Goal: Transaction & Acquisition: Obtain resource

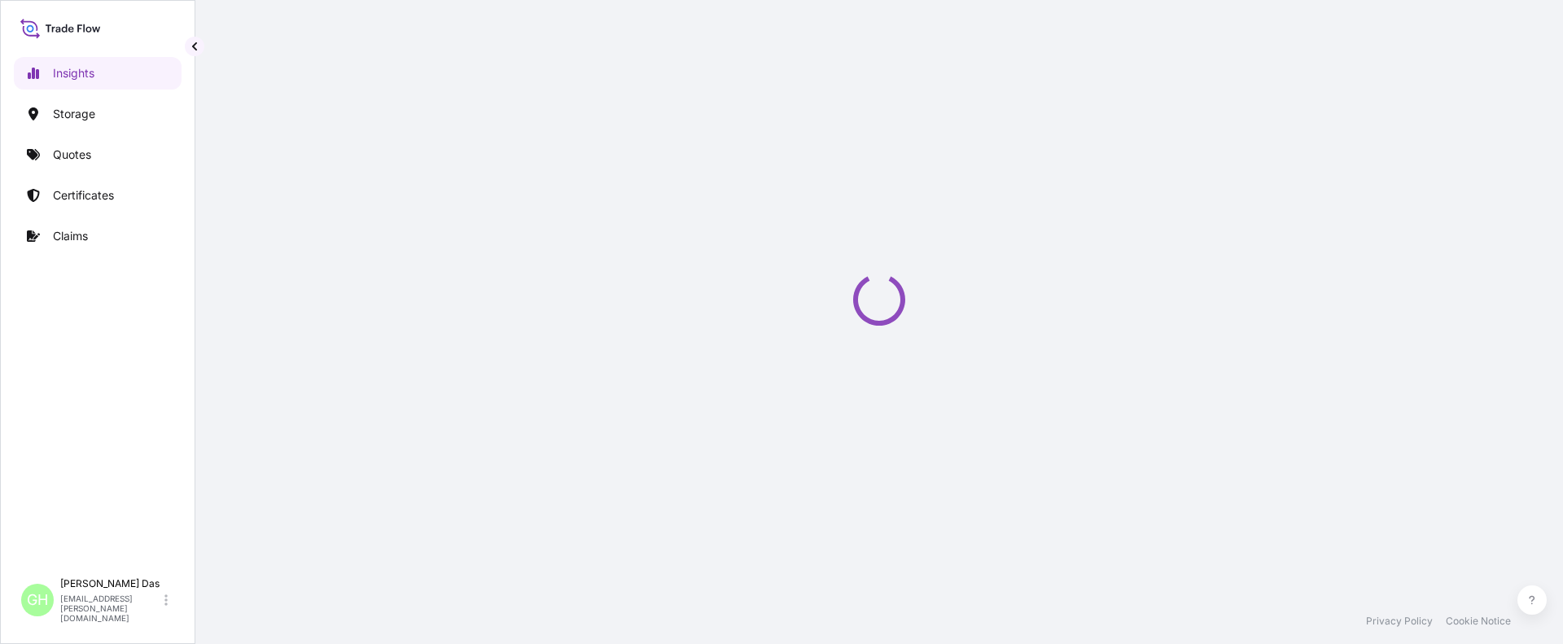
select select "2025"
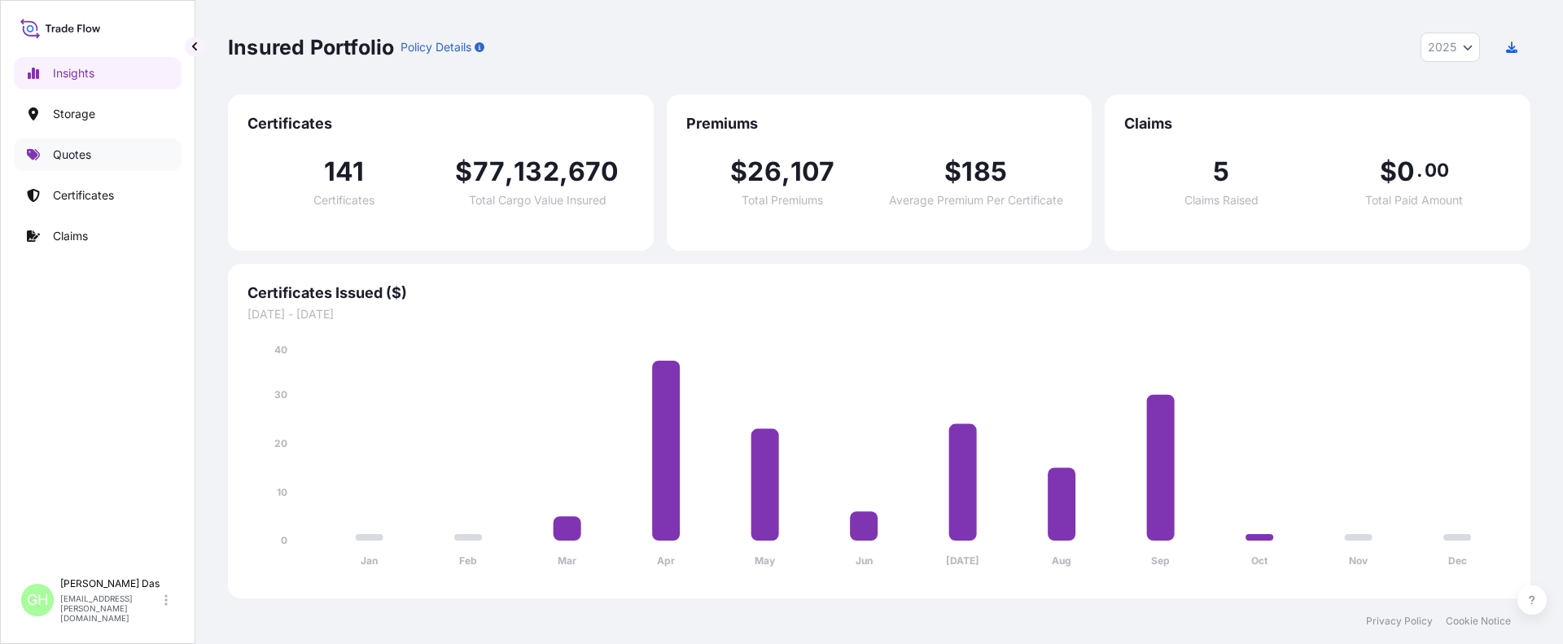
click at [83, 151] on p "Quotes" at bounding box center [72, 155] width 38 height 16
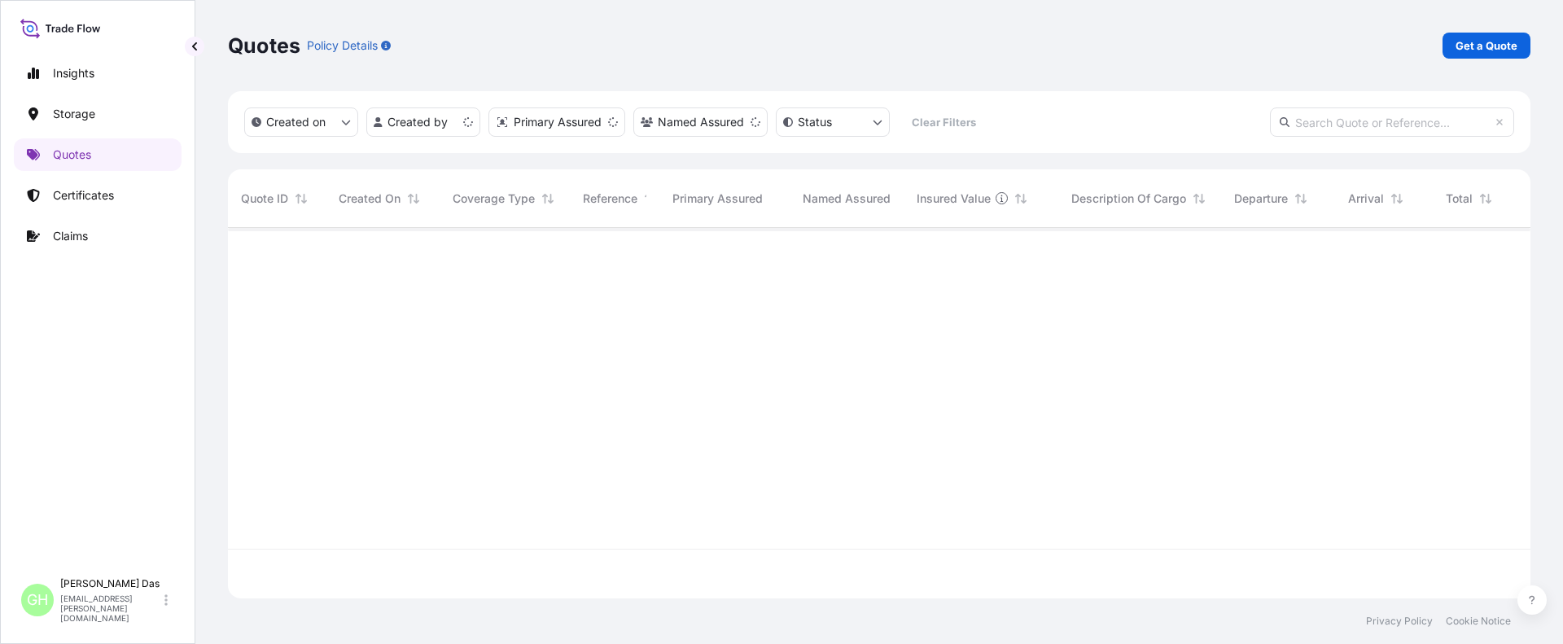
scroll to position [367, 1290]
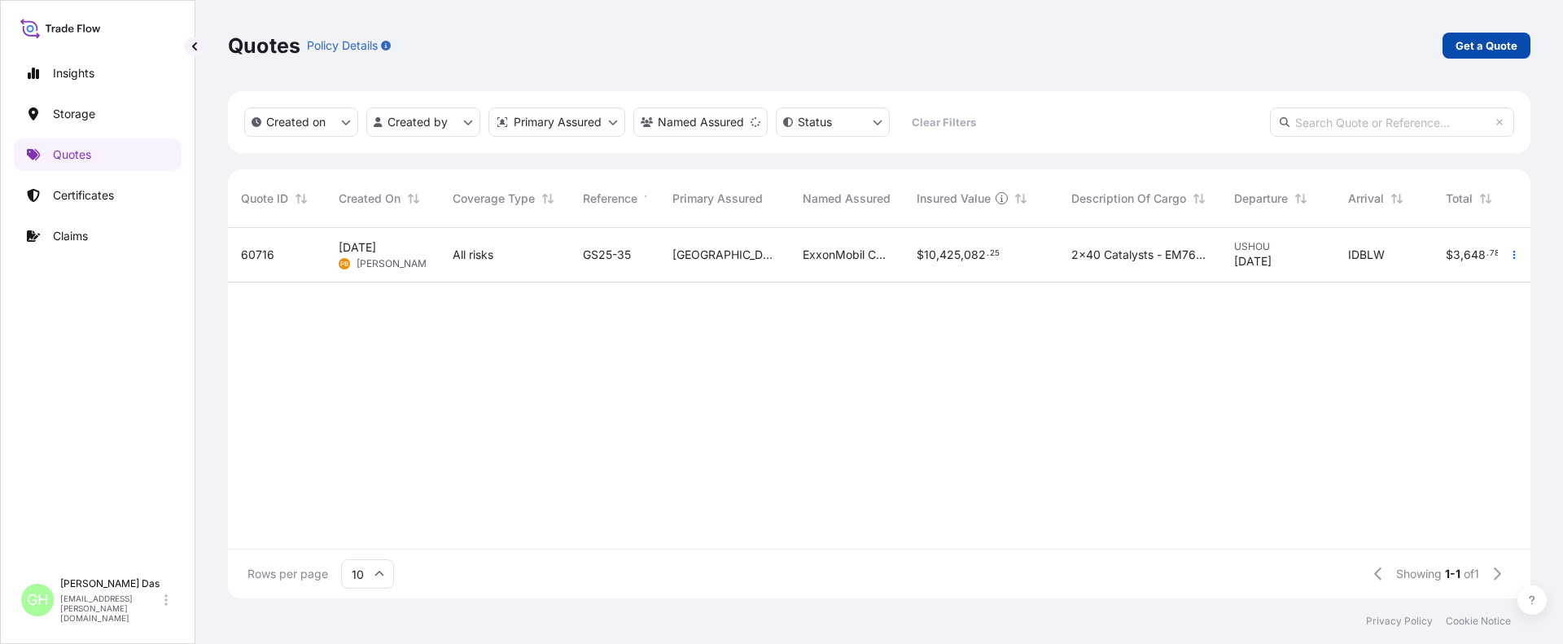
click at [1477, 44] on p "Get a Quote" at bounding box center [1486, 45] width 62 height 16
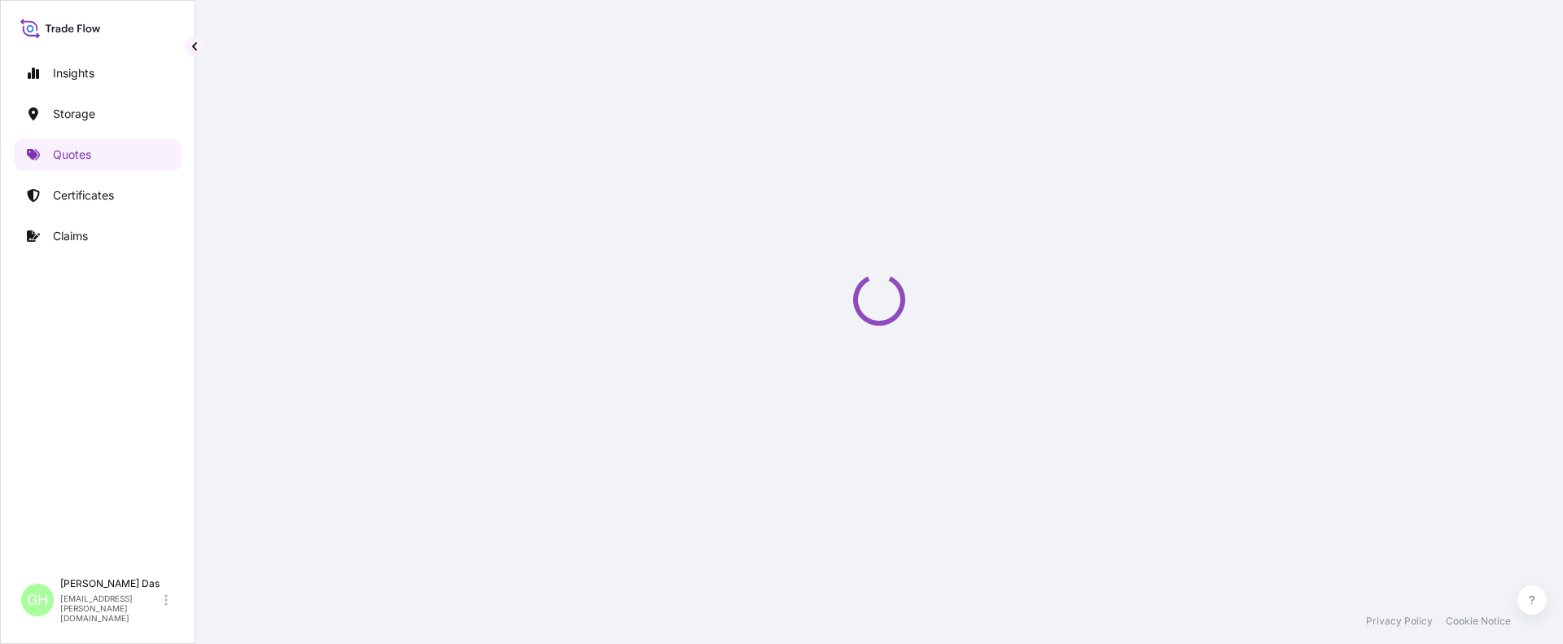
scroll to position [26, 0]
select select "Water"
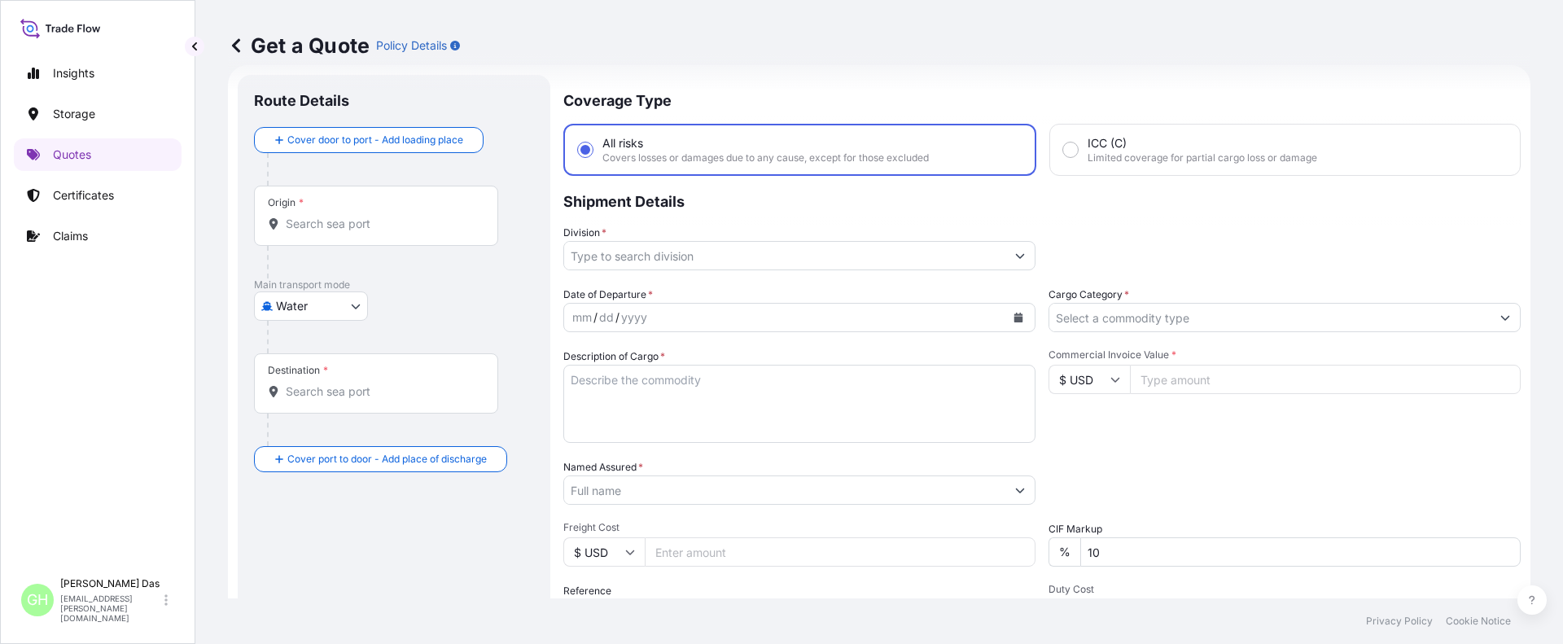
click at [349, 221] on input "Origin *" at bounding box center [382, 224] width 192 height 16
paste input "HOUSTON, TX"
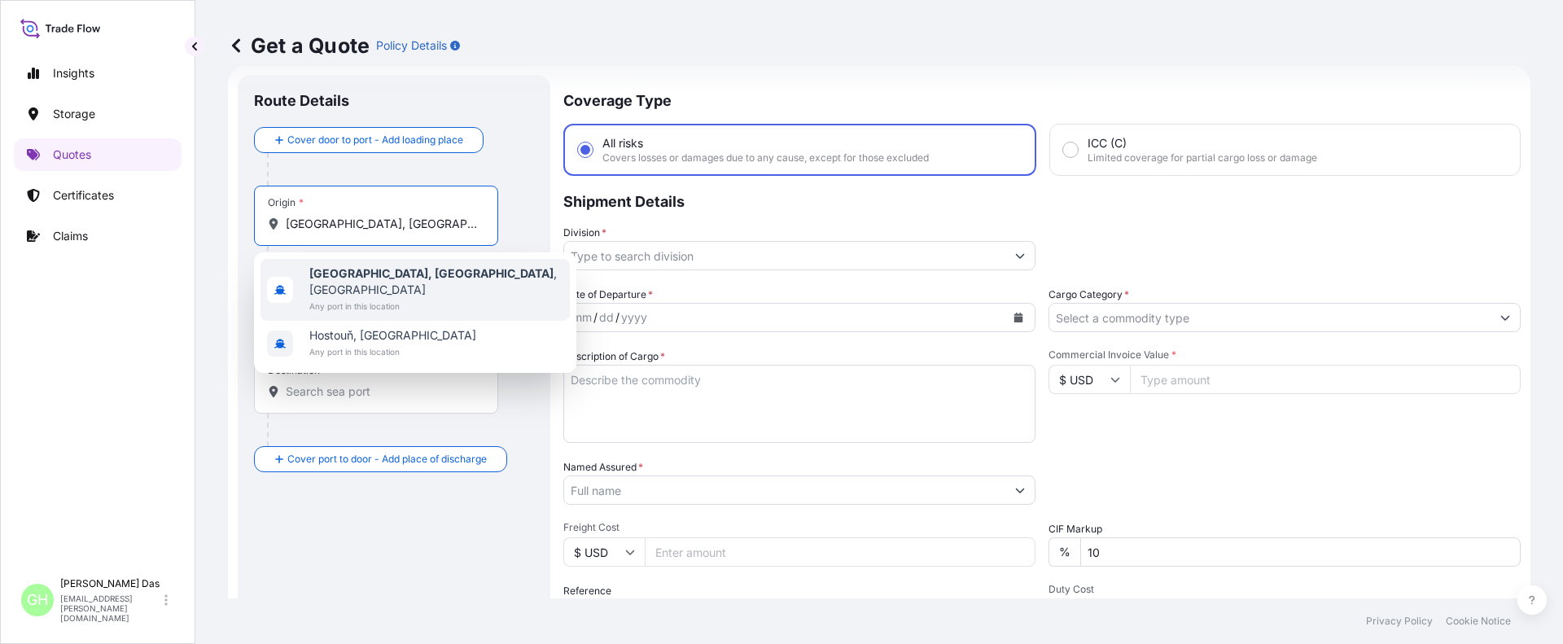
click at [328, 273] on b "Houston, TX" at bounding box center [431, 273] width 244 height 14
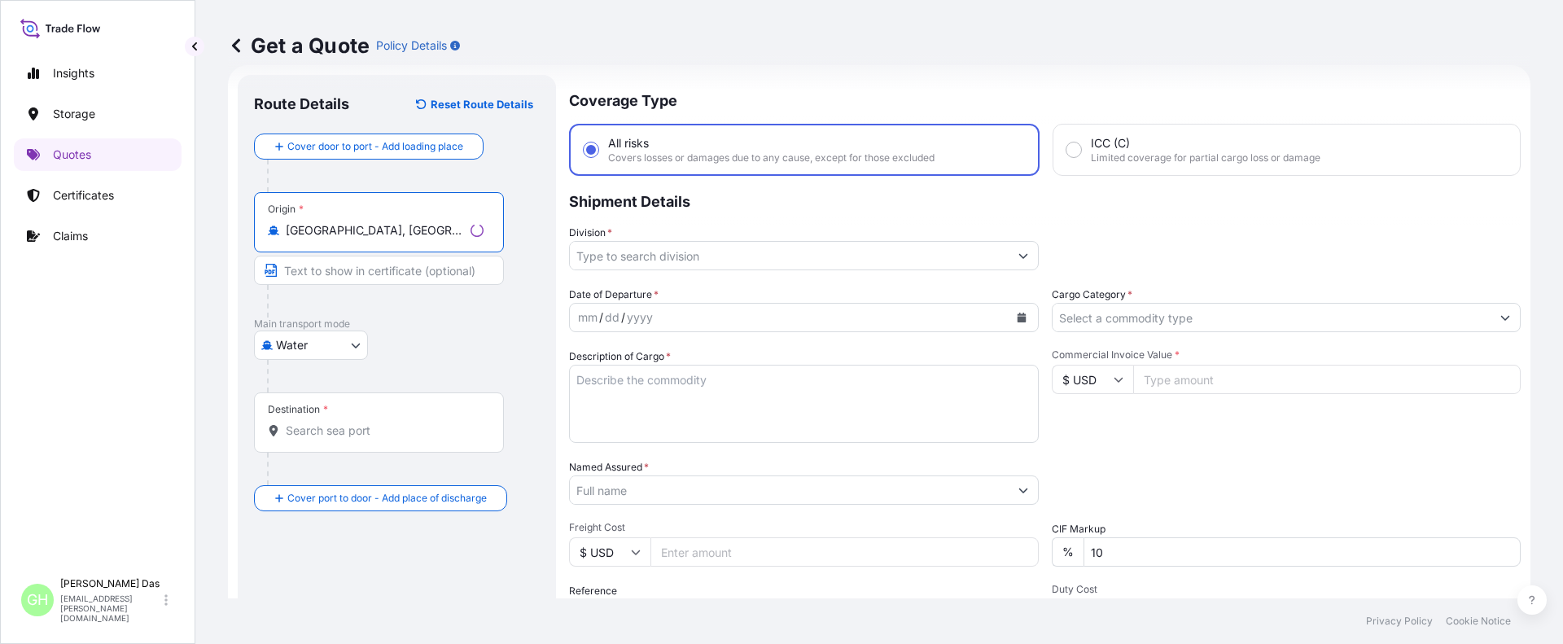
type input "Houston, TX, USA"
click at [338, 425] on input "Destination *" at bounding box center [382, 430] width 192 height 16
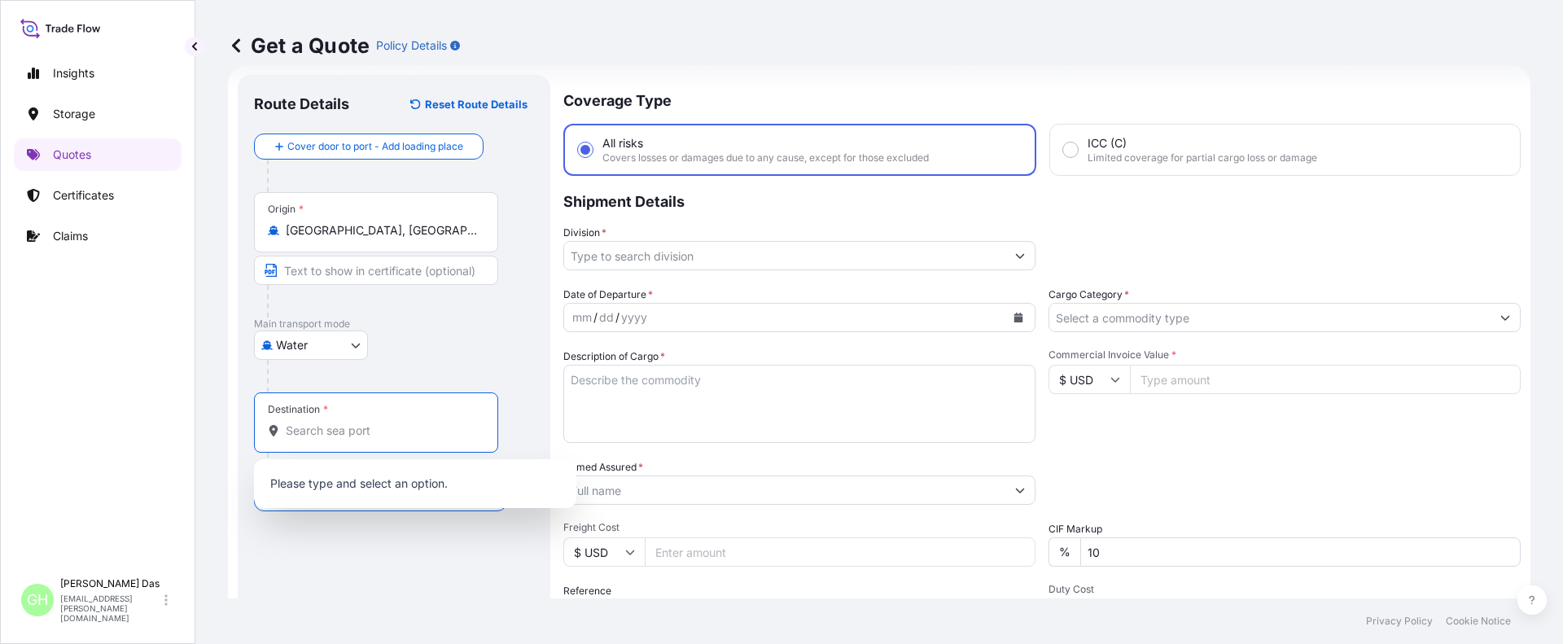
paste input "SANTOS, BRAZIL"
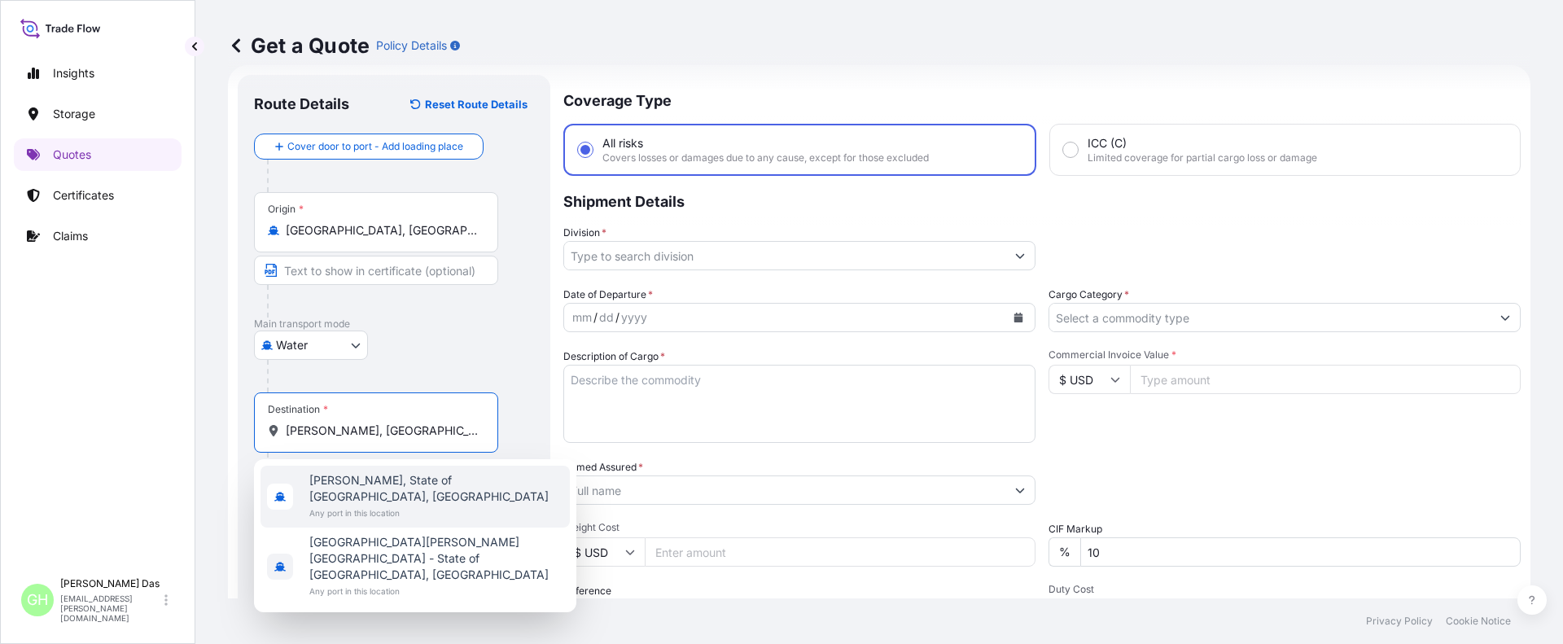
click at [374, 483] on span "Santos, State of São Paulo, Brazil" at bounding box center [436, 488] width 254 height 33
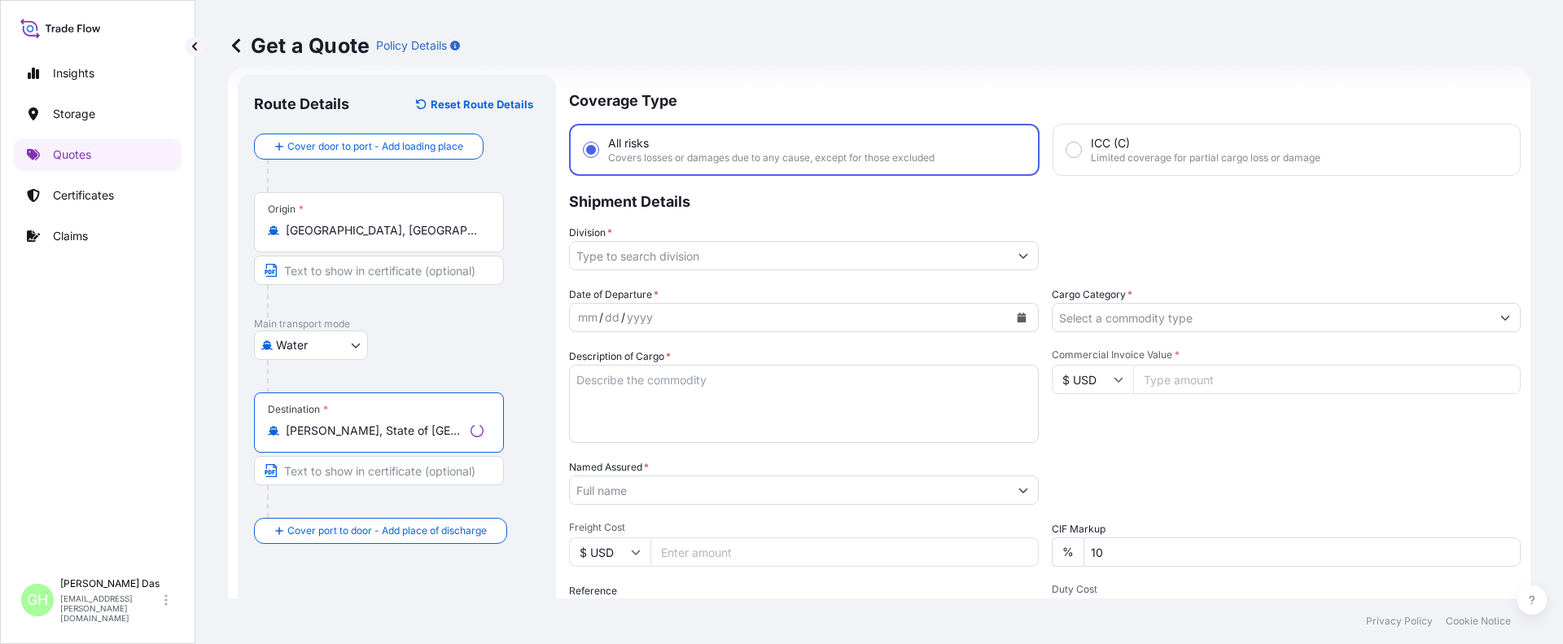
type input "Santos, State of São Paulo, Brazil"
click at [615, 245] on input "Division *" at bounding box center [789, 255] width 439 height 29
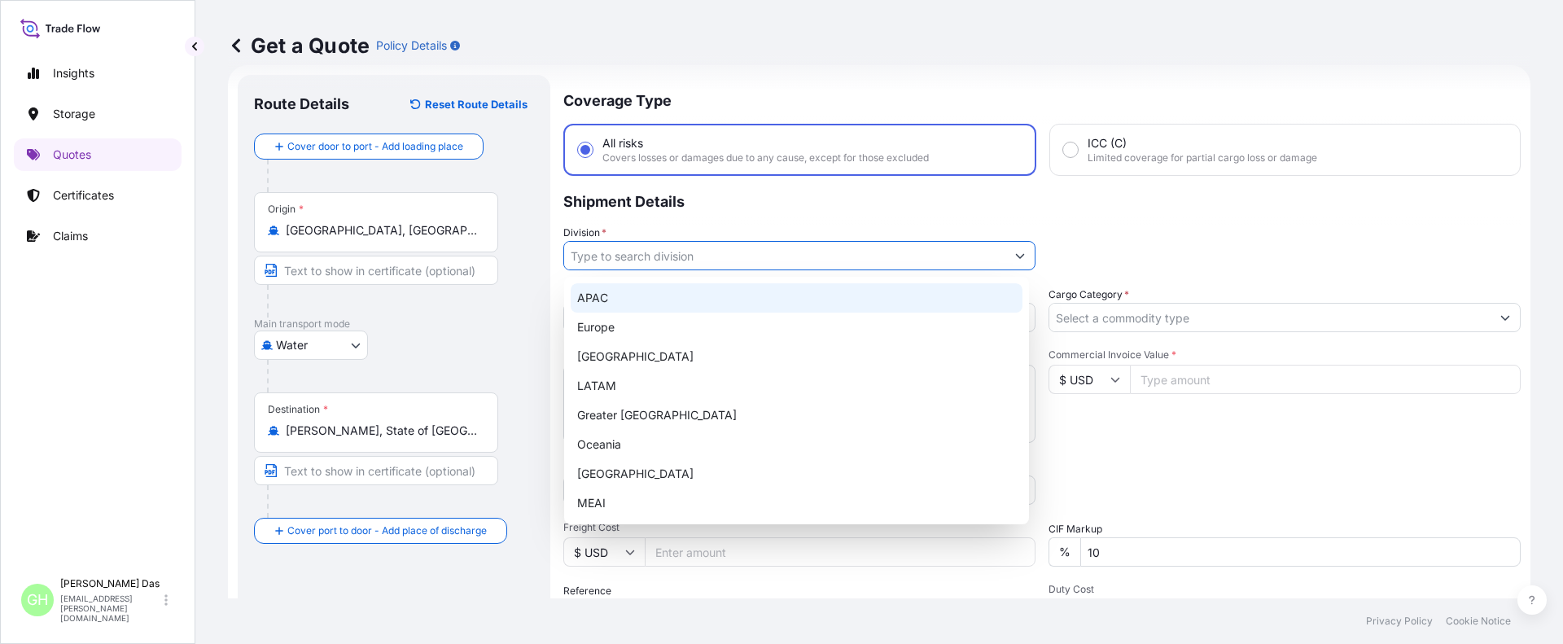
click at [592, 304] on div "APAC" at bounding box center [797, 297] width 452 height 29
type input "APAC"
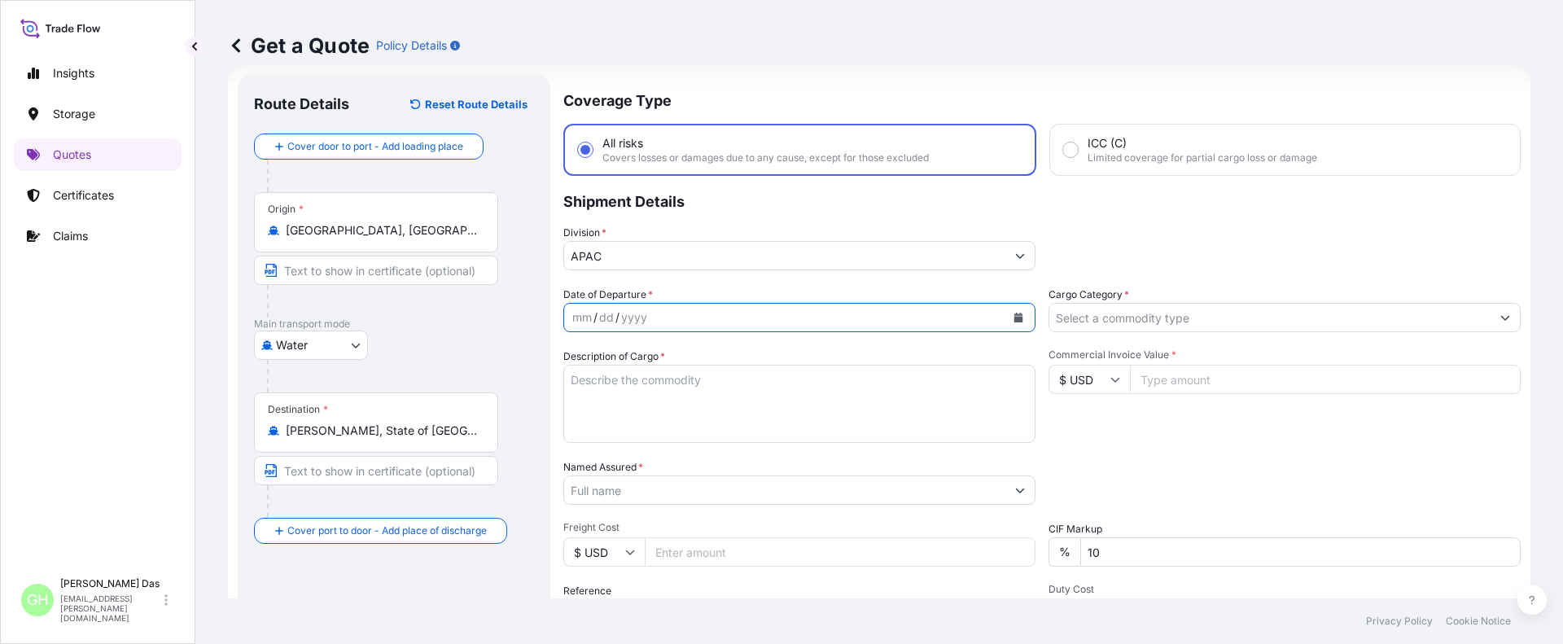
click at [1012, 322] on button "Calendar" at bounding box center [1018, 317] width 26 height 26
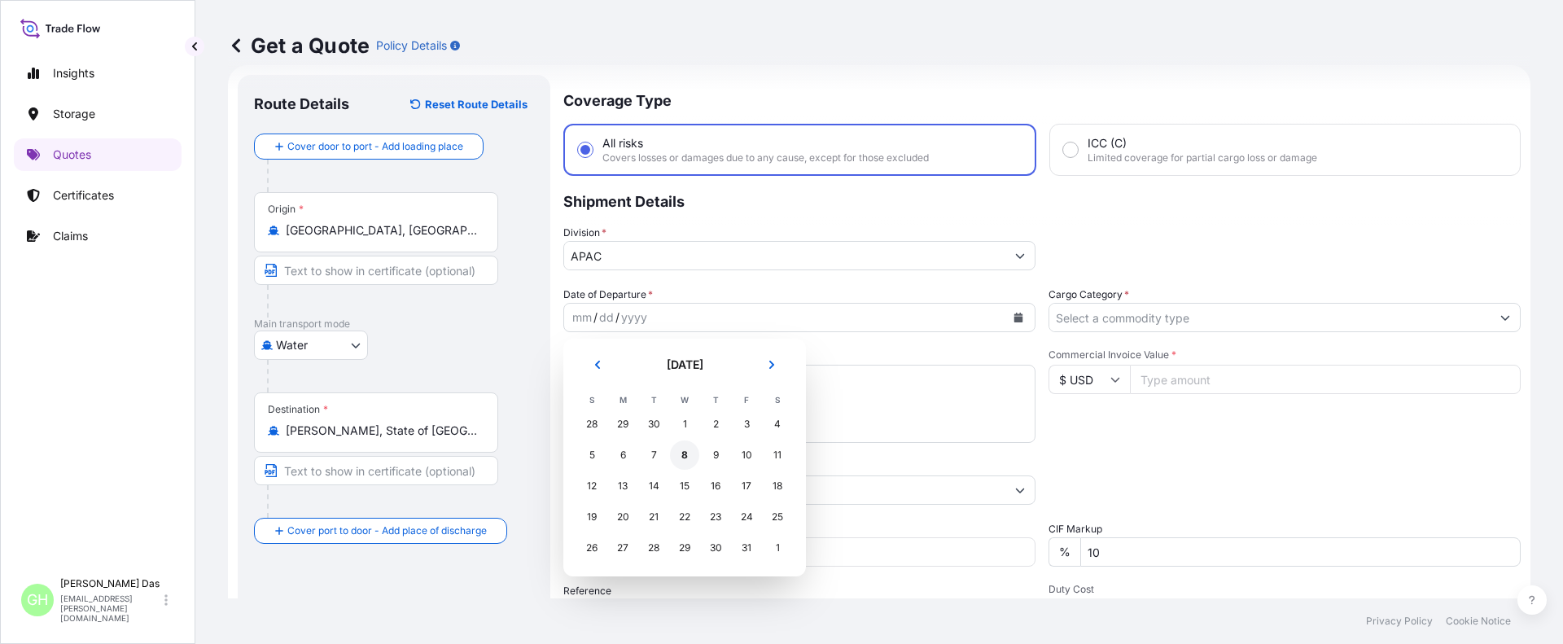
click at [685, 455] on div "8" at bounding box center [684, 454] width 29 height 29
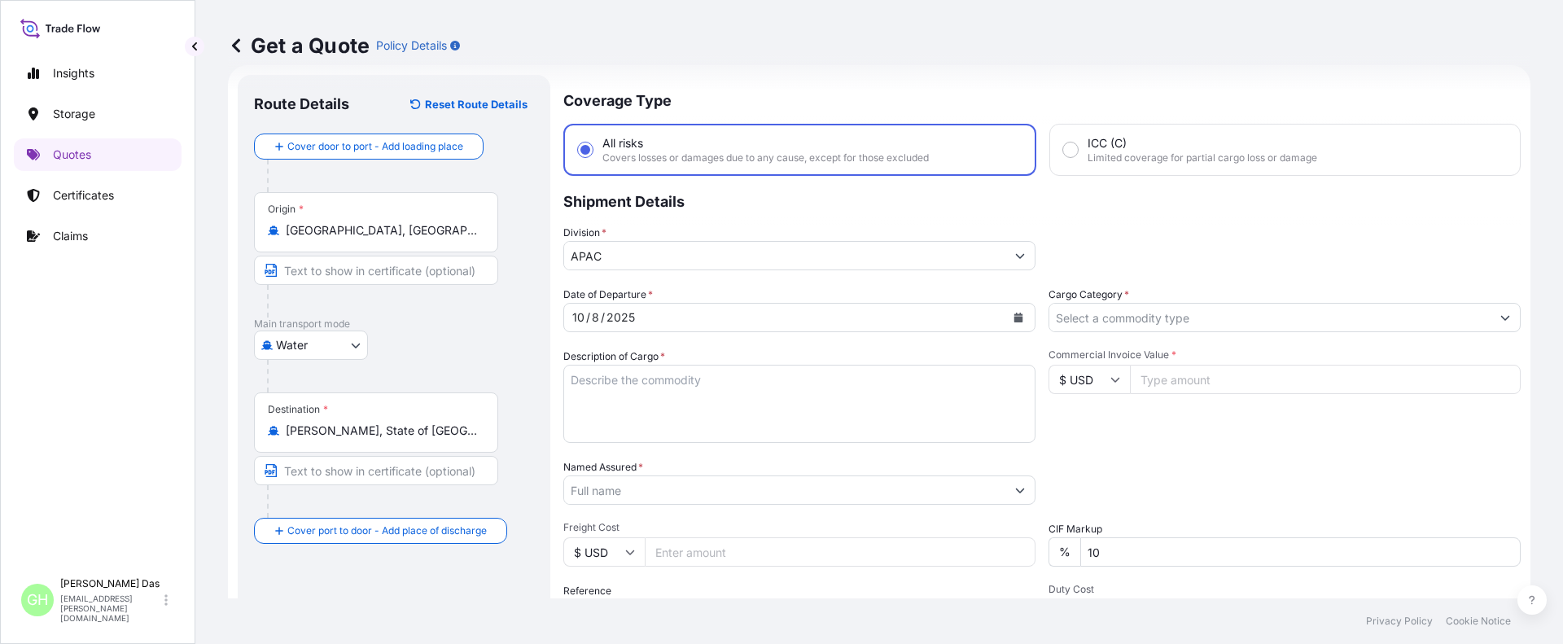
click at [119, 421] on div "Insights Storage Quotes Certificates Claims" at bounding box center [98, 305] width 168 height 527
click at [657, 385] on textarea "Description of Cargo *" at bounding box center [799, 404] width 472 height 78
paste textarea "BULK UNPACKED LOADED INTO 1 20FT ISOTANK - DANGEROUS LIQUIDS GLYCOL ETHER PM AC…"
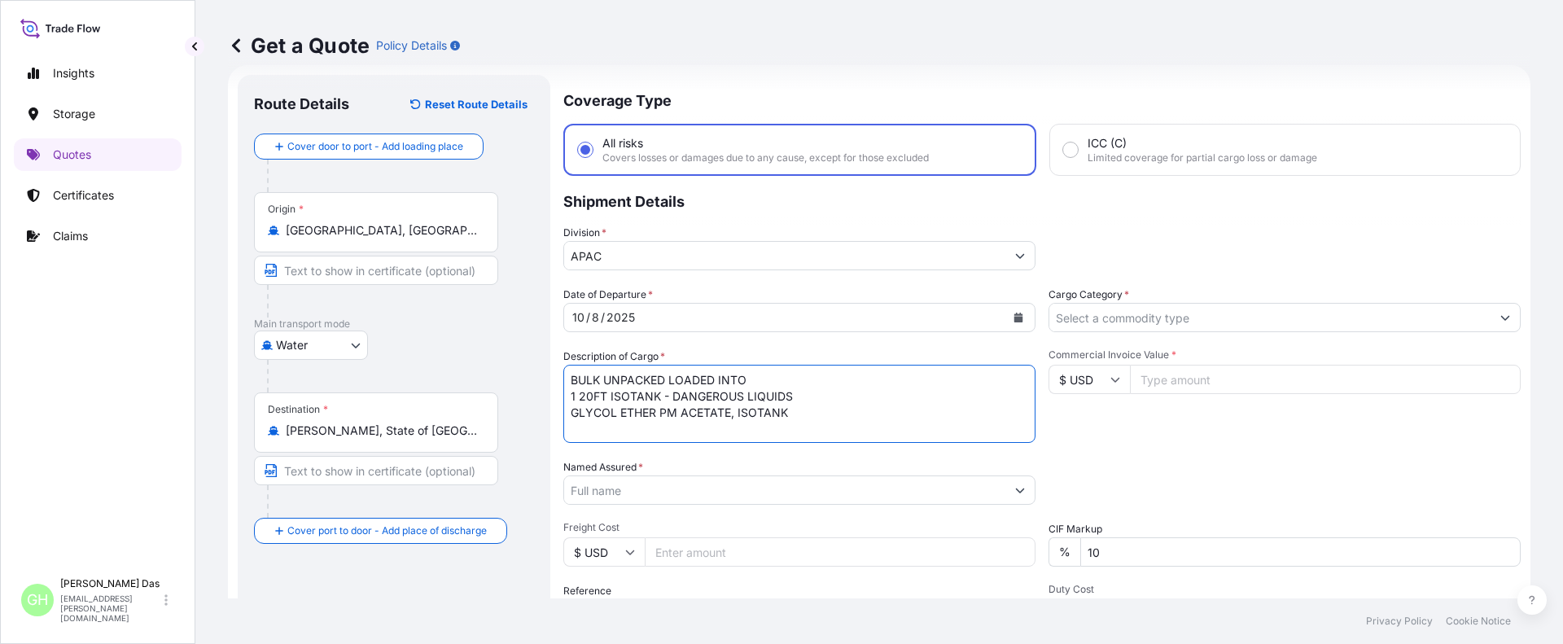
click at [570, 379] on textarea "BULK UNPACKED LOADED INTO 1 20FT ISOTANK - DANGEROUS LIQUIDS GLYCOL ETHER PM AC…" at bounding box center [799, 404] width 472 height 78
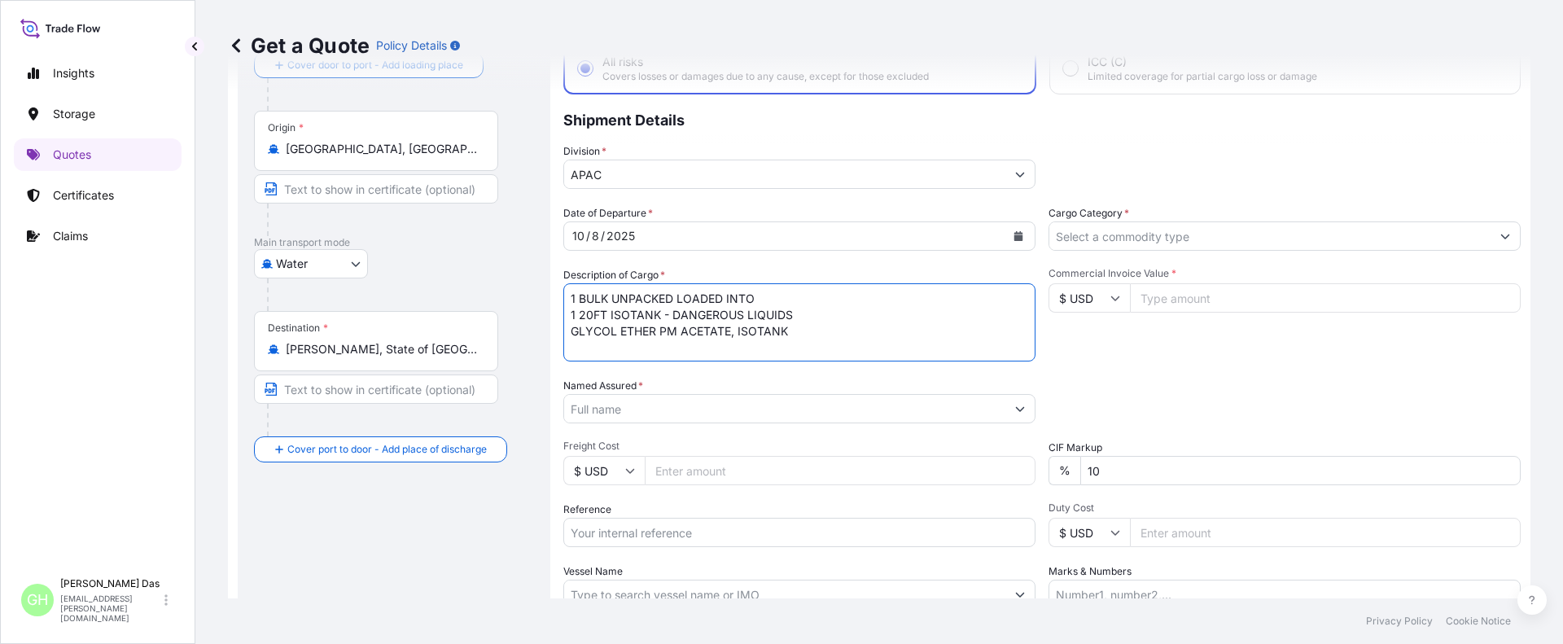
scroll to position [189, 0]
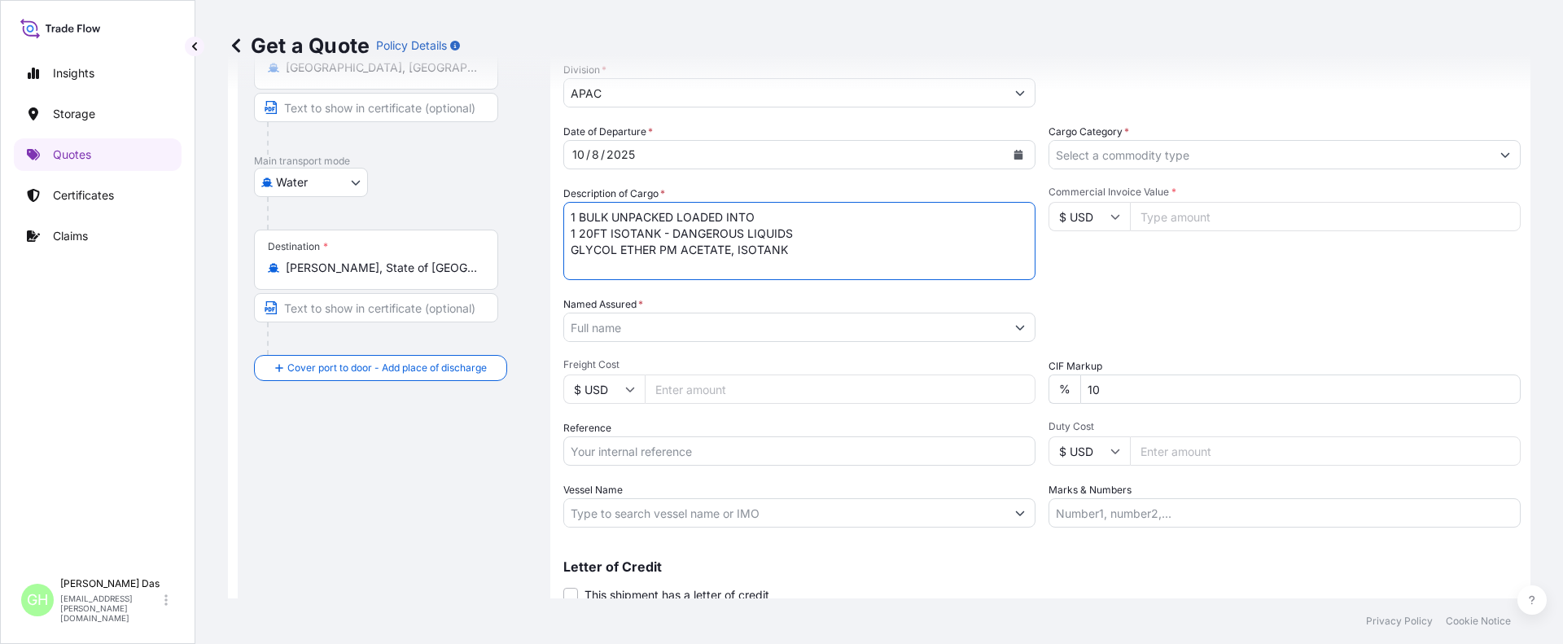
type textarea "1 BULK UNPACKED LOADED INTO 1 20FT ISOTANK - DANGEROUS LIQUIDS GLYCOL ETHER PM …"
click at [149, 348] on div "Insights Storage Quotes Certificates Claims" at bounding box center [98, 305] width 168 height 527
click at [637, 326] on input "Named Assured *" at bounding box center [784, 327] width 441 height 29
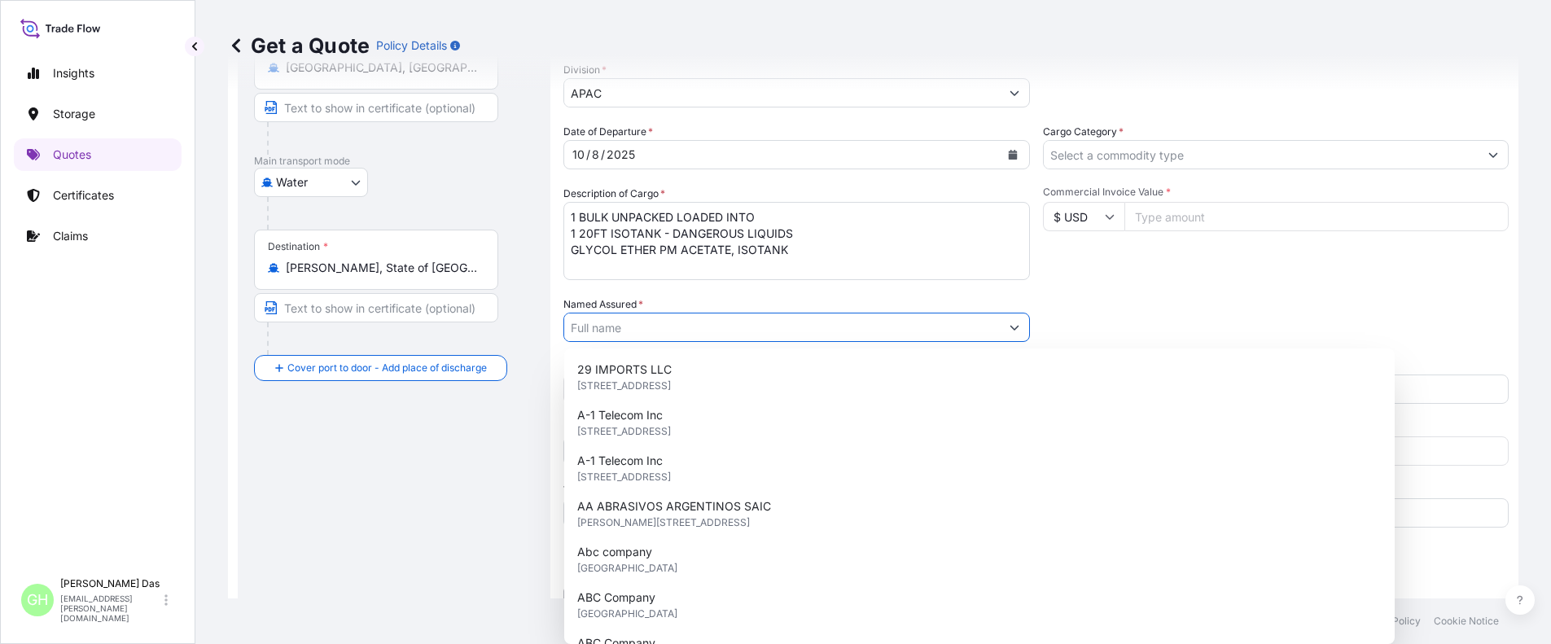
paste input "LYONDELL CHEMICAL COMPANY"
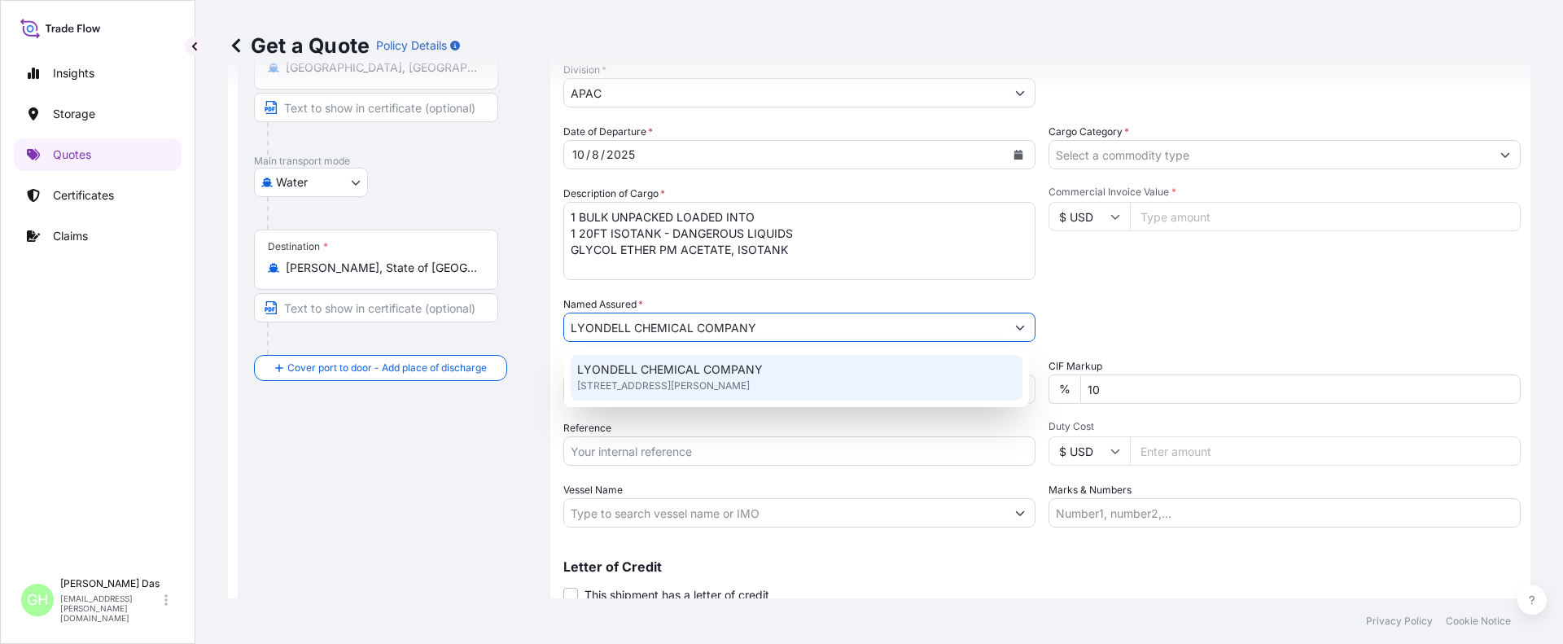
click at [602, 377] on span "LYONDELL CHEMICAL COMPANY" at bounding box center [670, 369] width 186 height 16
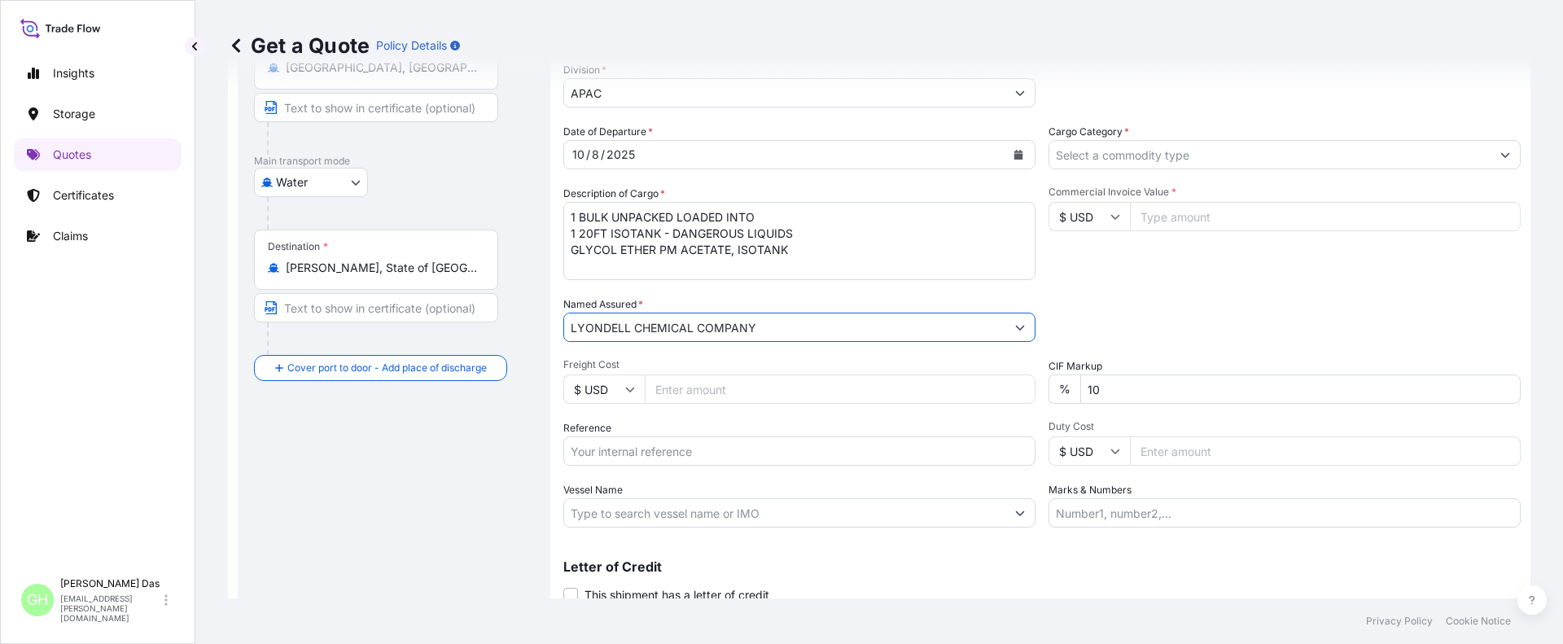
type input "LYONDELL CHEMICAL COMPANY"
click at [254, 493] on div "Route Details Reset Route Details Cover door to port - Add loading place Place …" at bounding box center [394, 280] width 280 height 704
click at [650, 449] on input "Reference" at bounding box center [799, 450] width 472 height 29
paste input "5013138538"
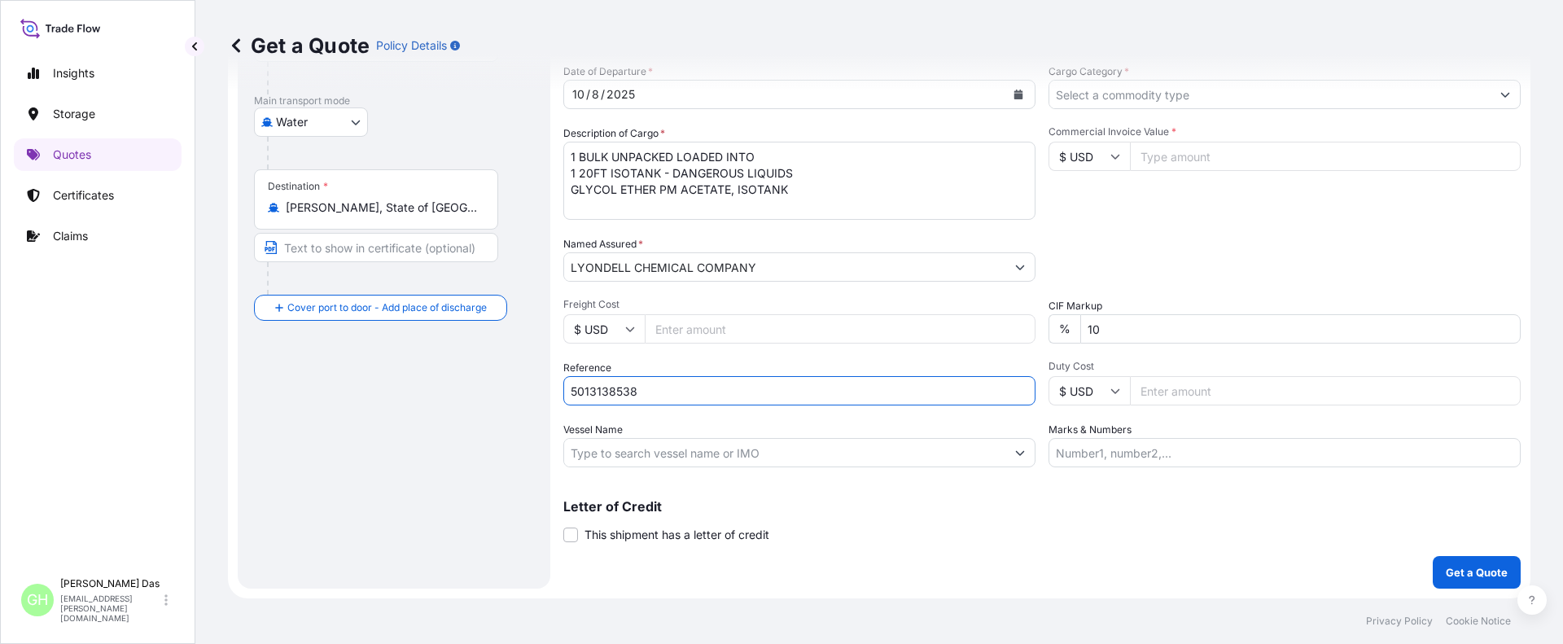
type input "5013138538"
click at [261, 458] on div "Route Details Reset Route Details Cover door to port - Add loading place Place …" at bounding box center [394, 220] width 280 height 704
click at [676, 449] on input "Vessel Name" at bounding box center [784, 452] width 441 height 29
paste input "CMA CGM BERLIOZ"
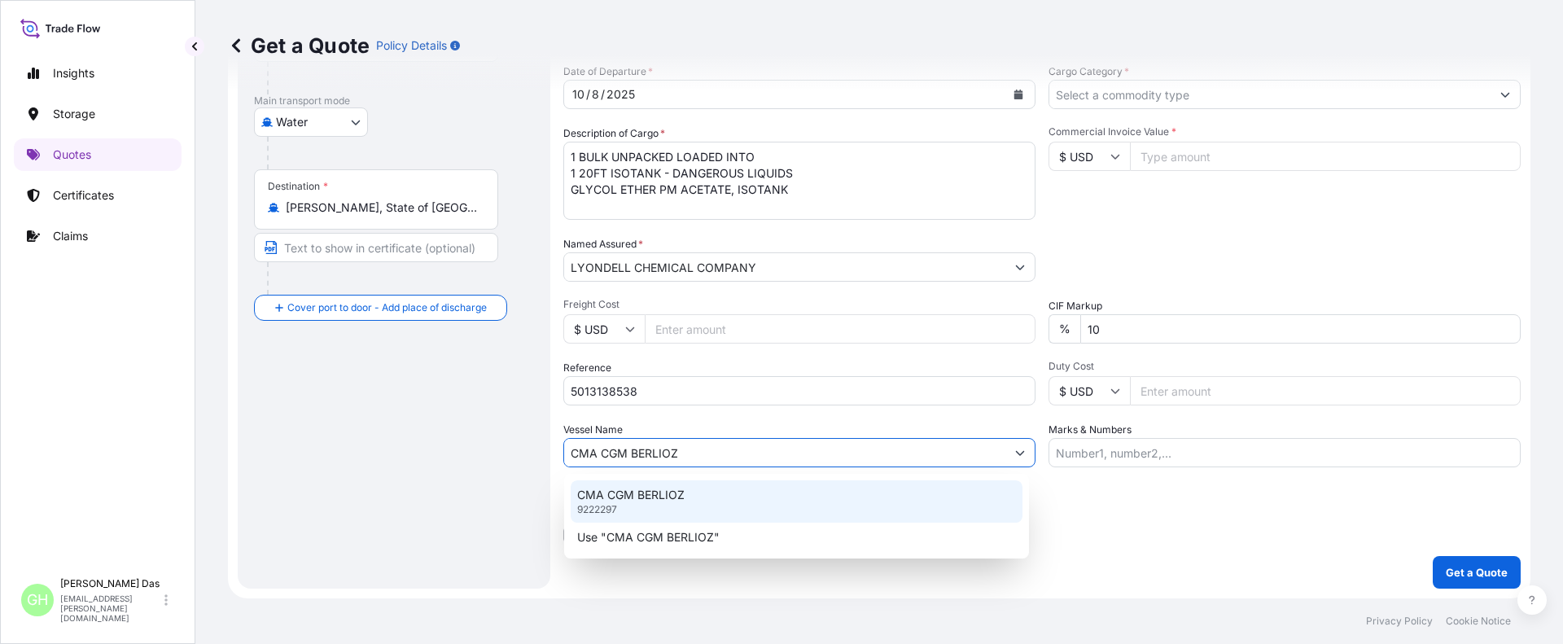
click at [620, 498] on p "CMA CGM BERLIOZ" at bounding box center [630, 495] width 107 height 16
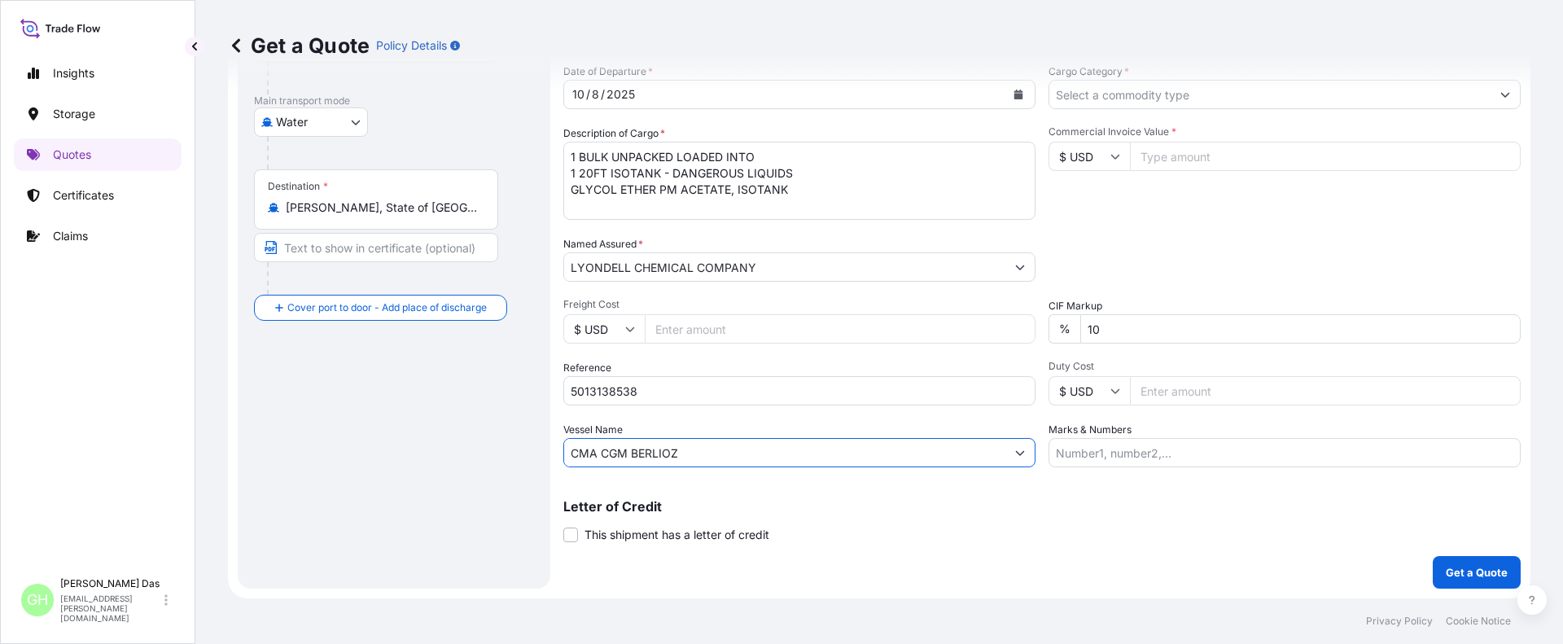
type input "CMA CGM BERLIOZ"
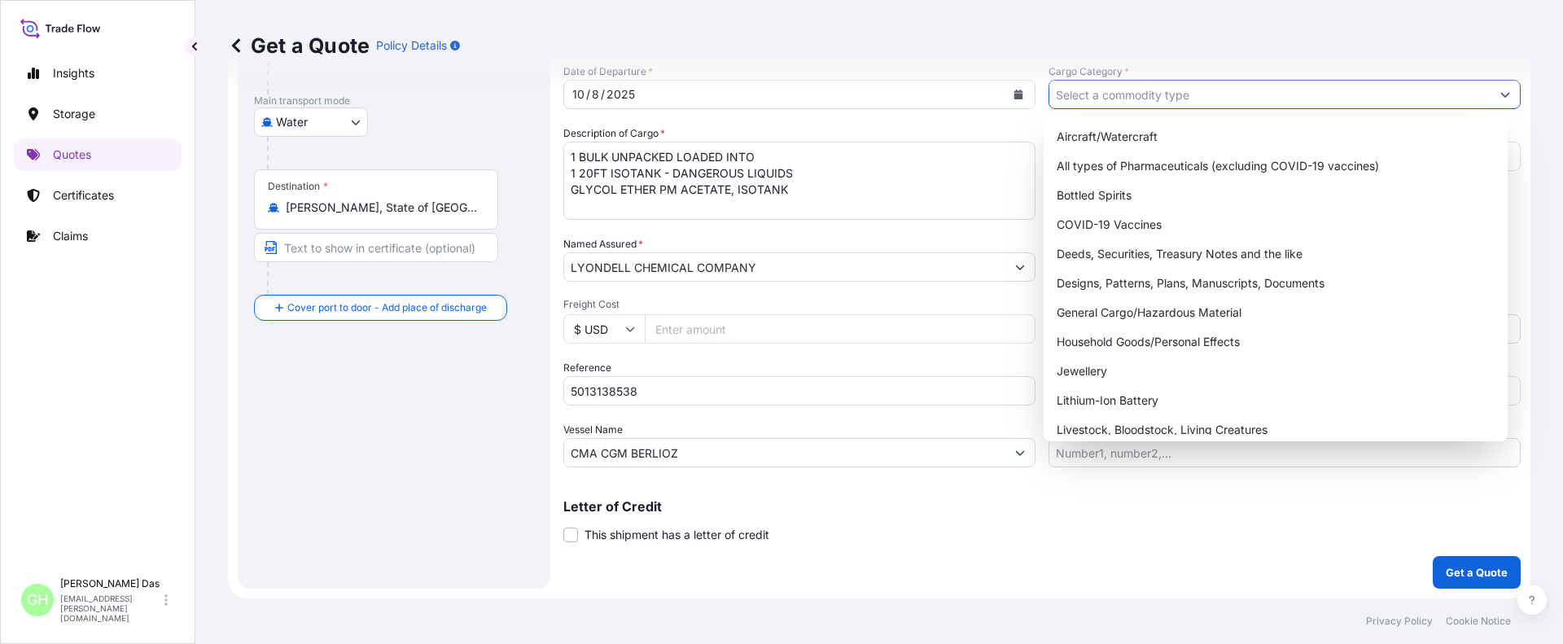
click at [1131, 96] on input "Cargo Category *" at bounding box center [1269, 94] width 441 height 29
click at [1114, 316] on div "General Cargo/Hazardous Material" at bounding box center [1276, 312] width 452 height 29
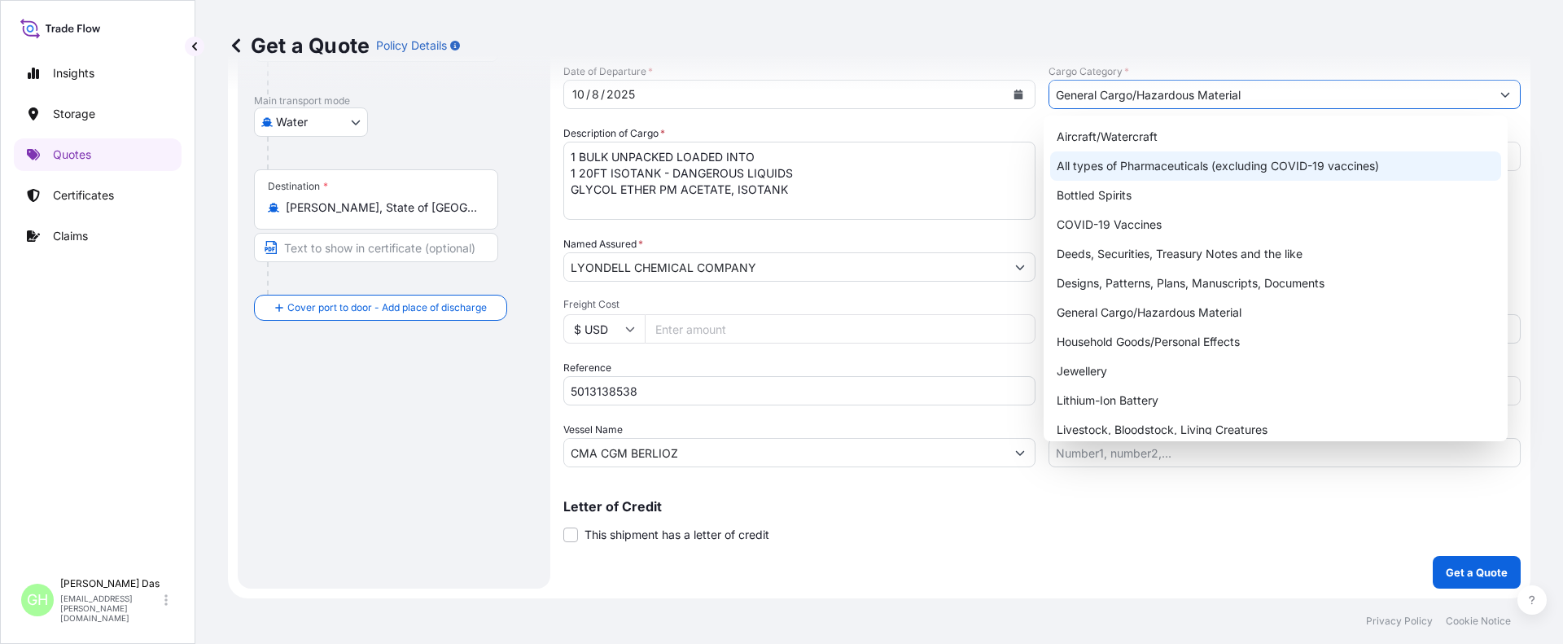
click at [1181, 160] on div "All types of Pharmaceuticals (excluding COVID-19 vaccines)" at bounding box center [1276, 165] width 452 height 29
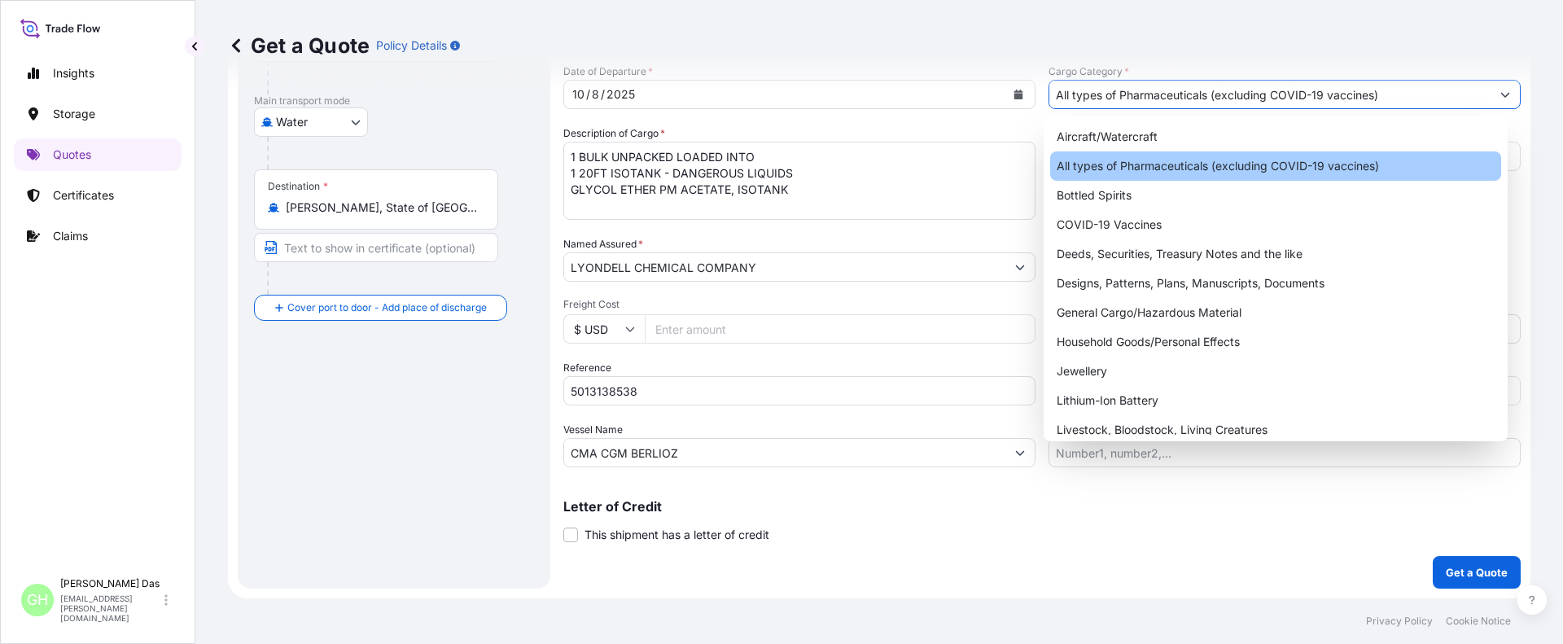
paste input "23,193.69"
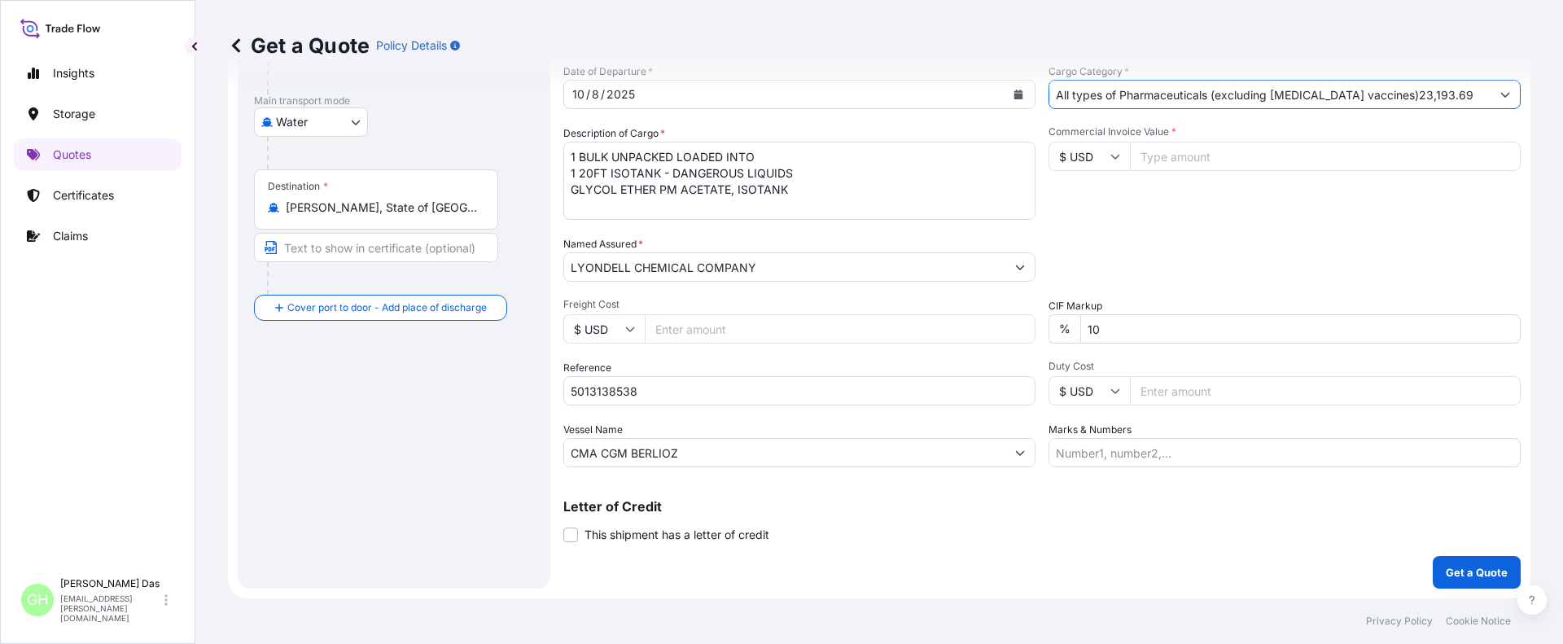
type input "All types of Pharmaceuticals (excluding COVID-19 vaccines)"
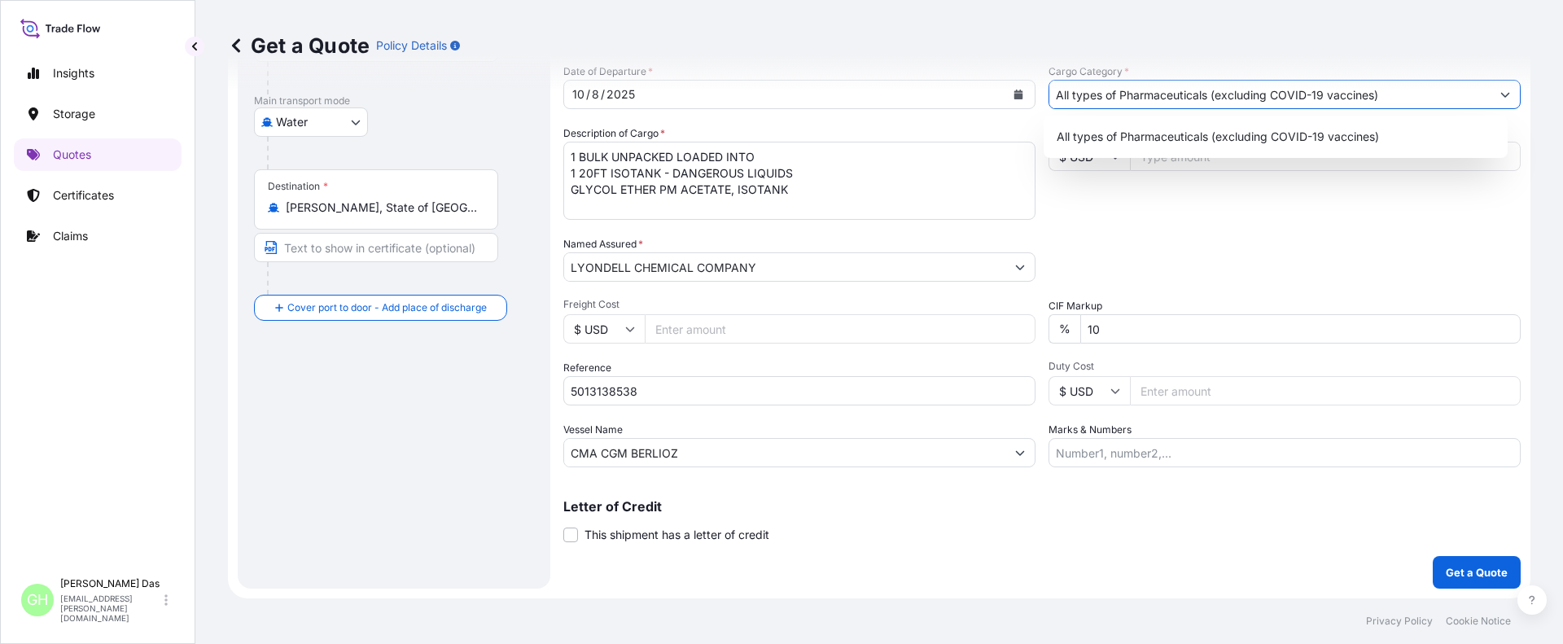
click at [1206, 227] on div "Date of Departure * 10 / 8 / 2025 Cargo Category * All types of Pharmaceuticals…" at bounding box center [1041, 265] width 957 height 404
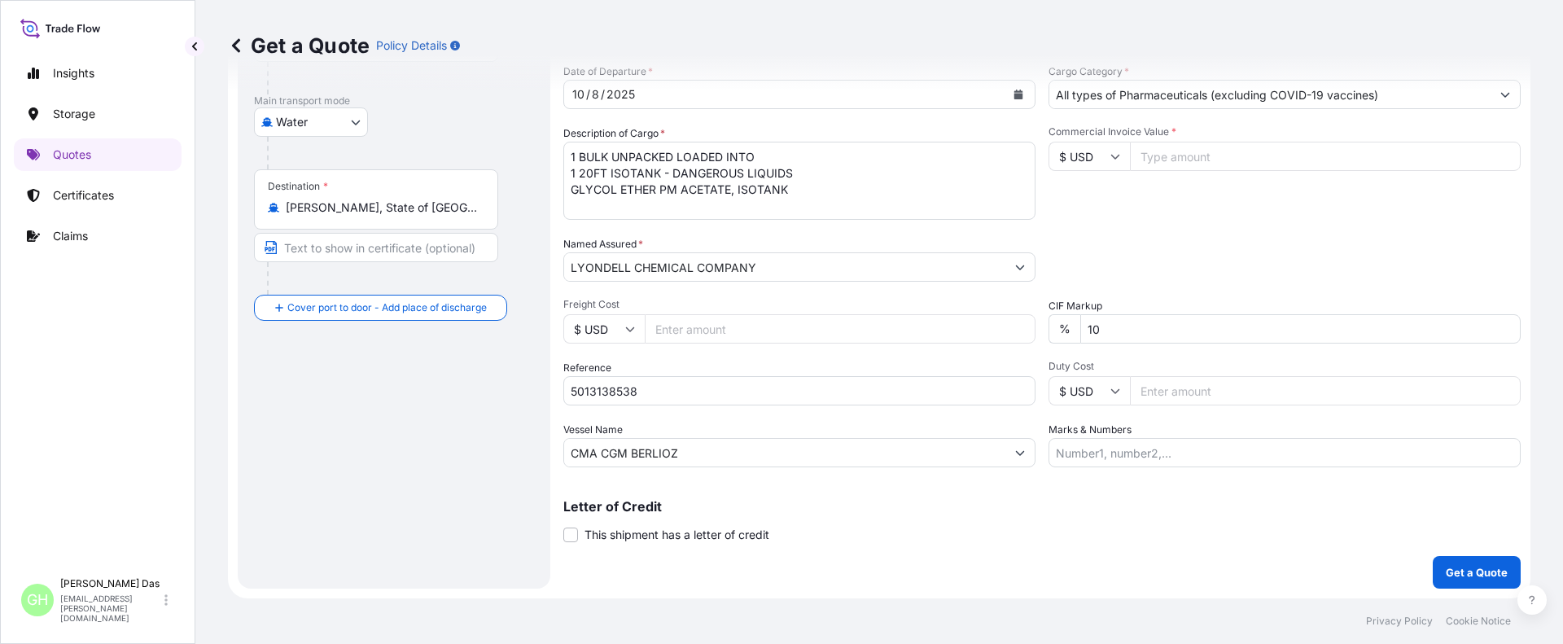
click at [1195, 152] on input "Commercial Invoice Value *" at bounding box center [1325, 156] width 391 height 29
paste input "23193.69"
type input "23193.69"
click at [1227, 107] on input "All types of Pharmaceuticals (excluding COVID-19 vaccines)" at bounding box center [1269, 94] width 441 height 29
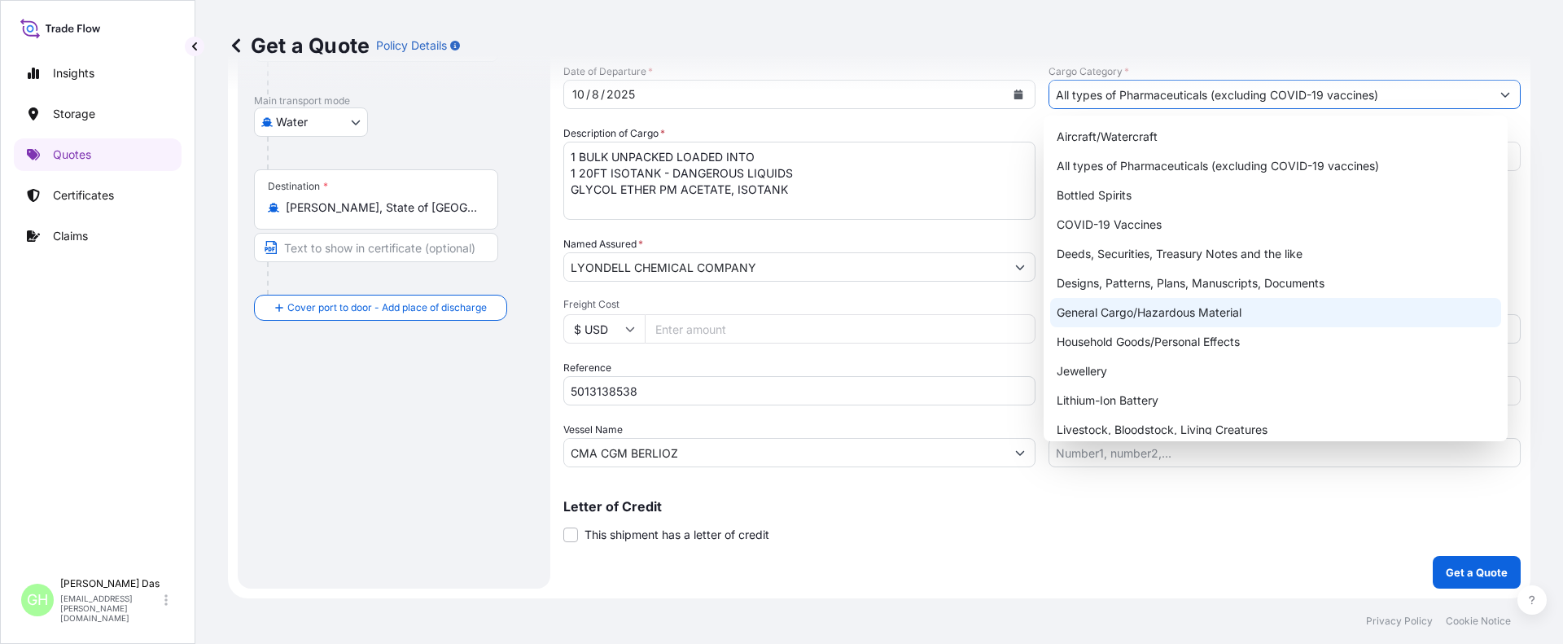
click at [1108, 312] on div "General Cargo/Hazardous Material" at bounding box center [1276, 312] width 452 height 29
type input "General Cargo/Hazardous Material"
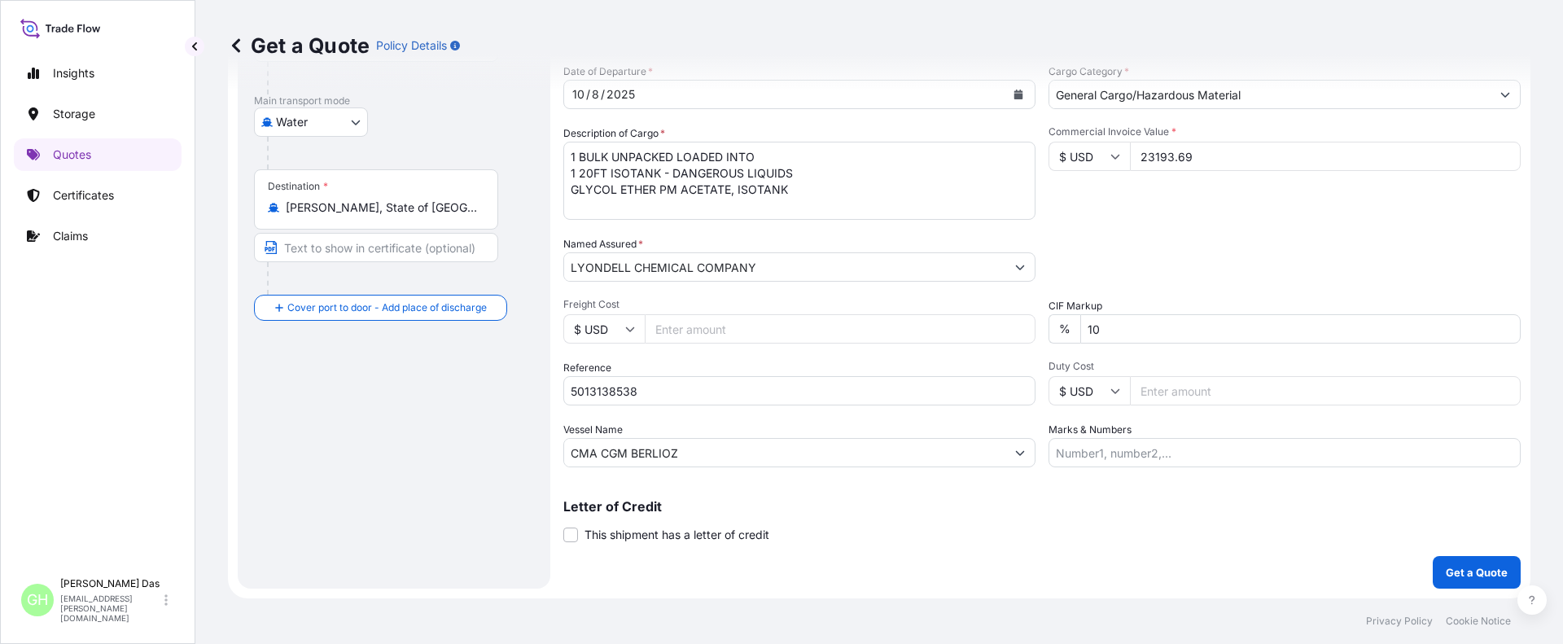
click at [251, 482] on div "Route Details Reset Route Details Cover door to port - Add loading place Place …" at bounding box center [394, 220] width 313 height 737
click at [1107, 456] on input "Marks & Numbers" at bounding box center [1284, 452] width 472 height 29
paste input "CUSTOMER PO NUMBER 4900870580"
type input "CUSTOMER PO NUMBER 4900870580"
click at [1183, 501] on p "Letter of Credit" at bounding box center [1041, 506] width 957 height 13
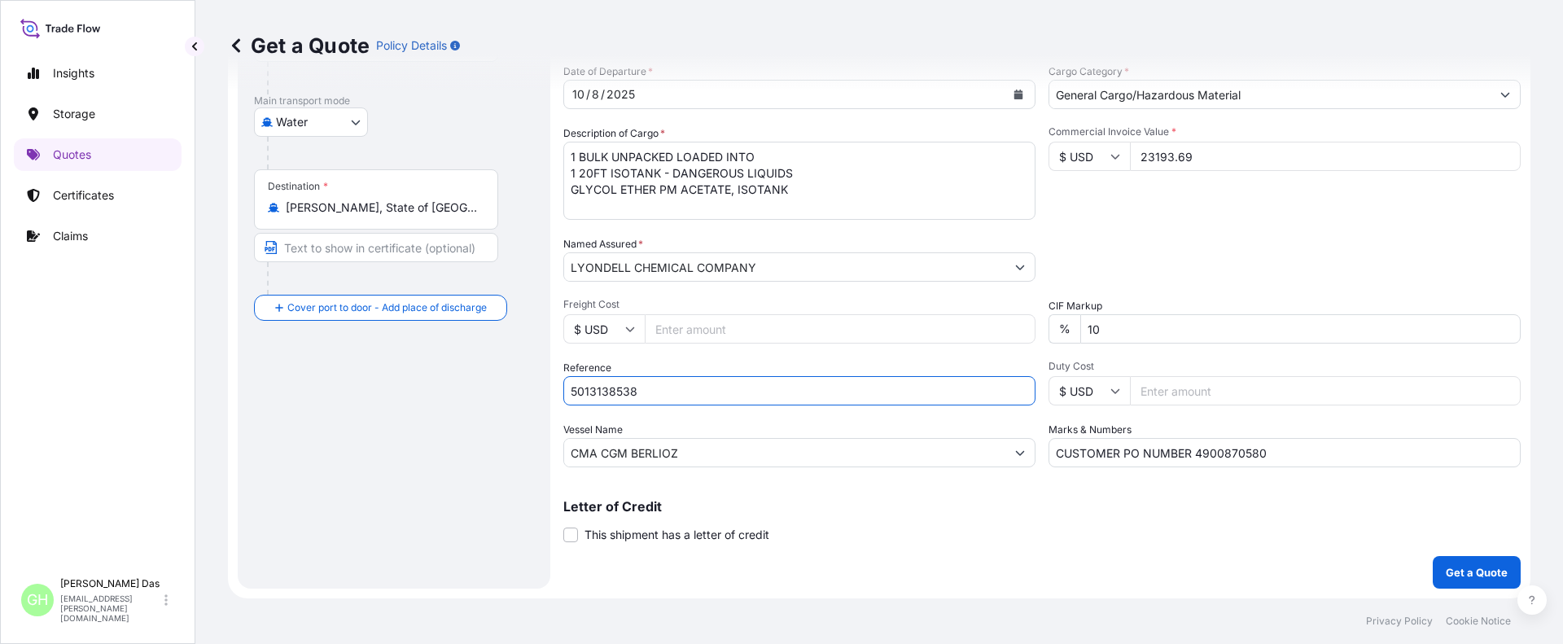
click at [572, 387] on input "5013138538" at bounding box center [799, 390] width 472 height 29
paste input "10420799163"
type input "10420799163 / 5013138538"
click at [1459, 575] on p "Get a Quote" at bounding box center [1477, 572] width 62 height 16
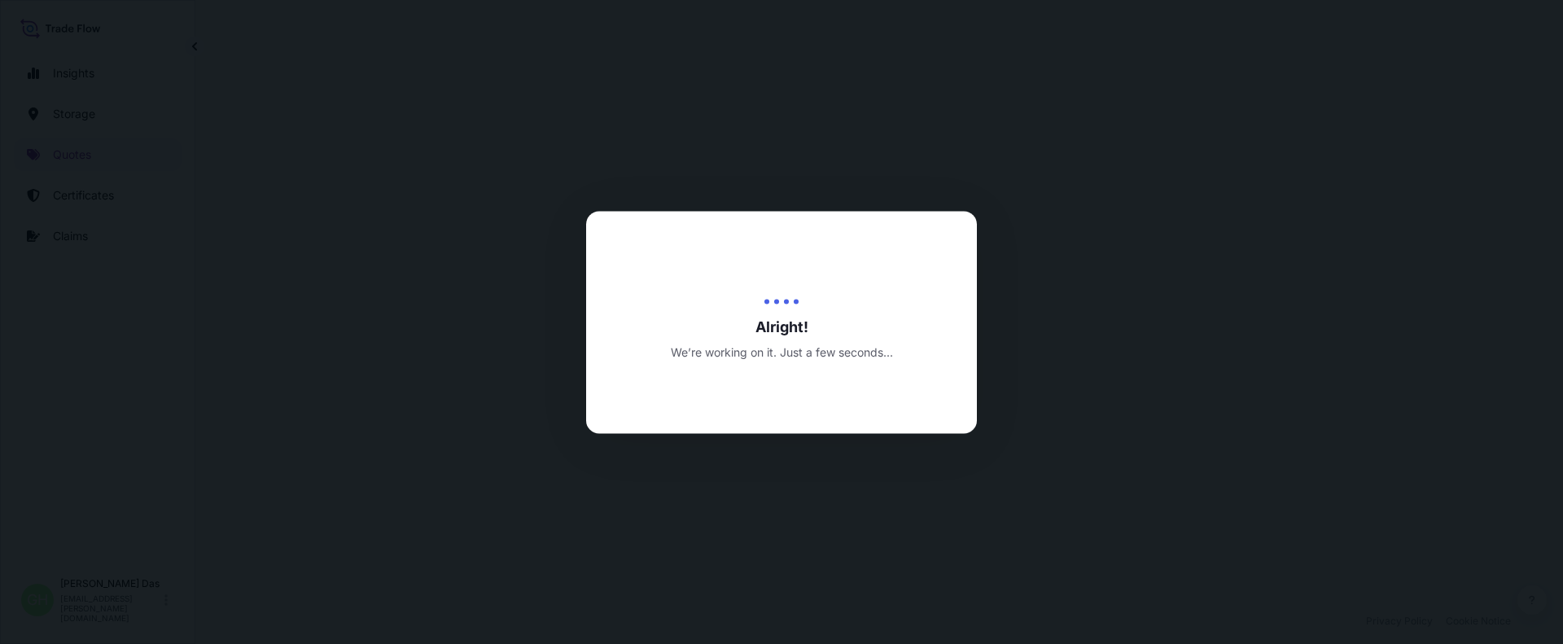
select select "Water"
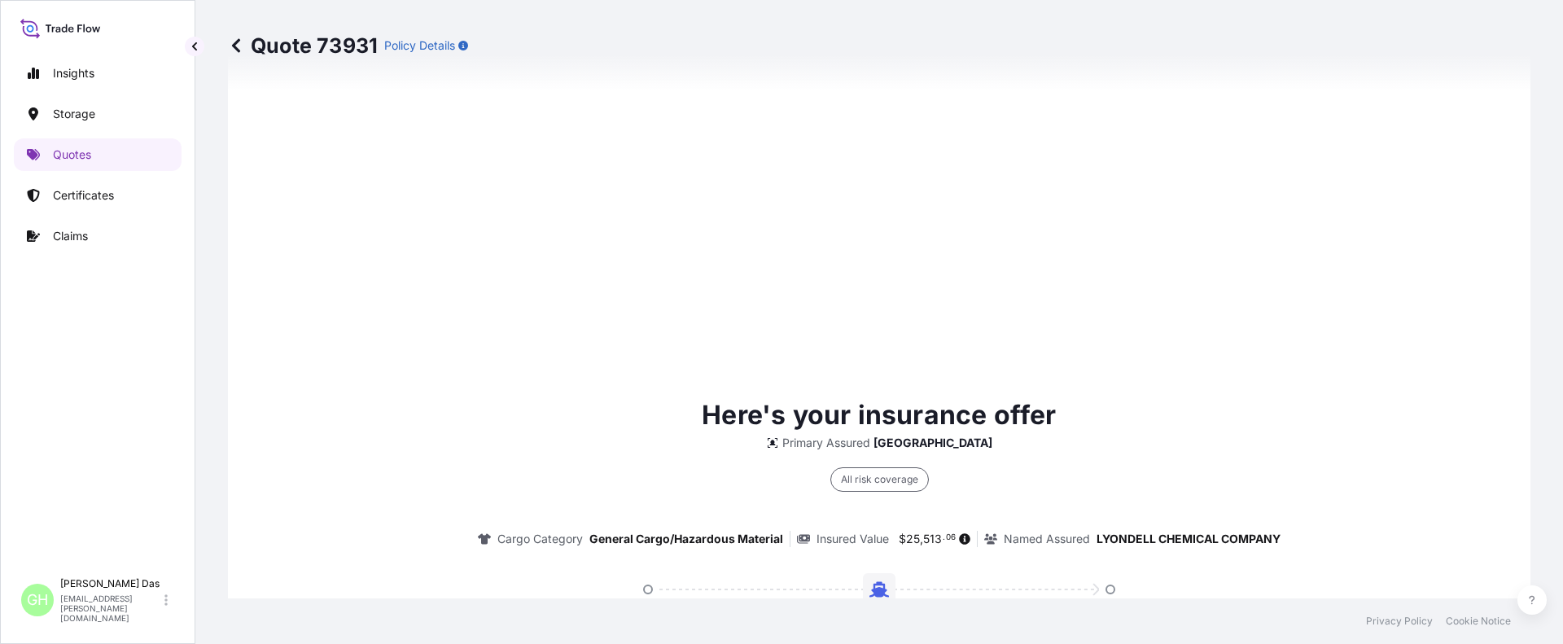
scroll to position [2425, 0]
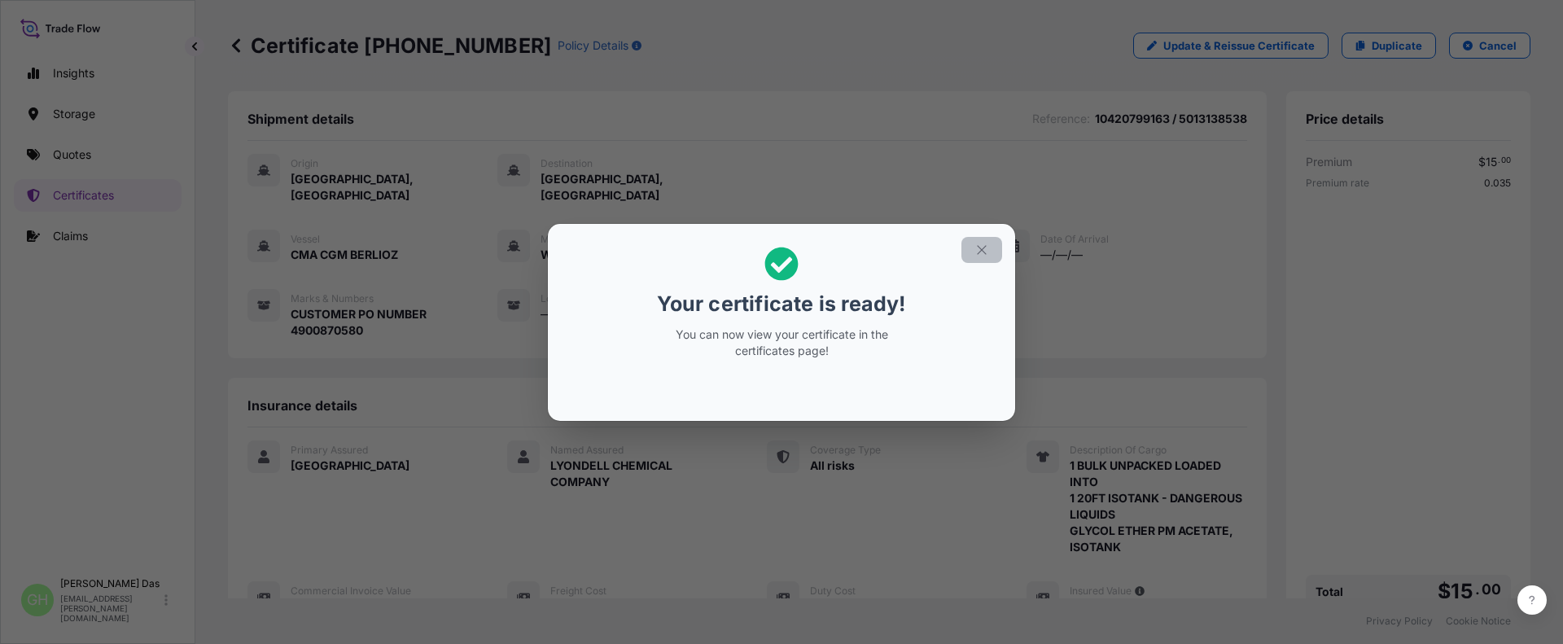
click at [982, 254] on icon "button" at bounding box center [981, 250] width 15 height 15
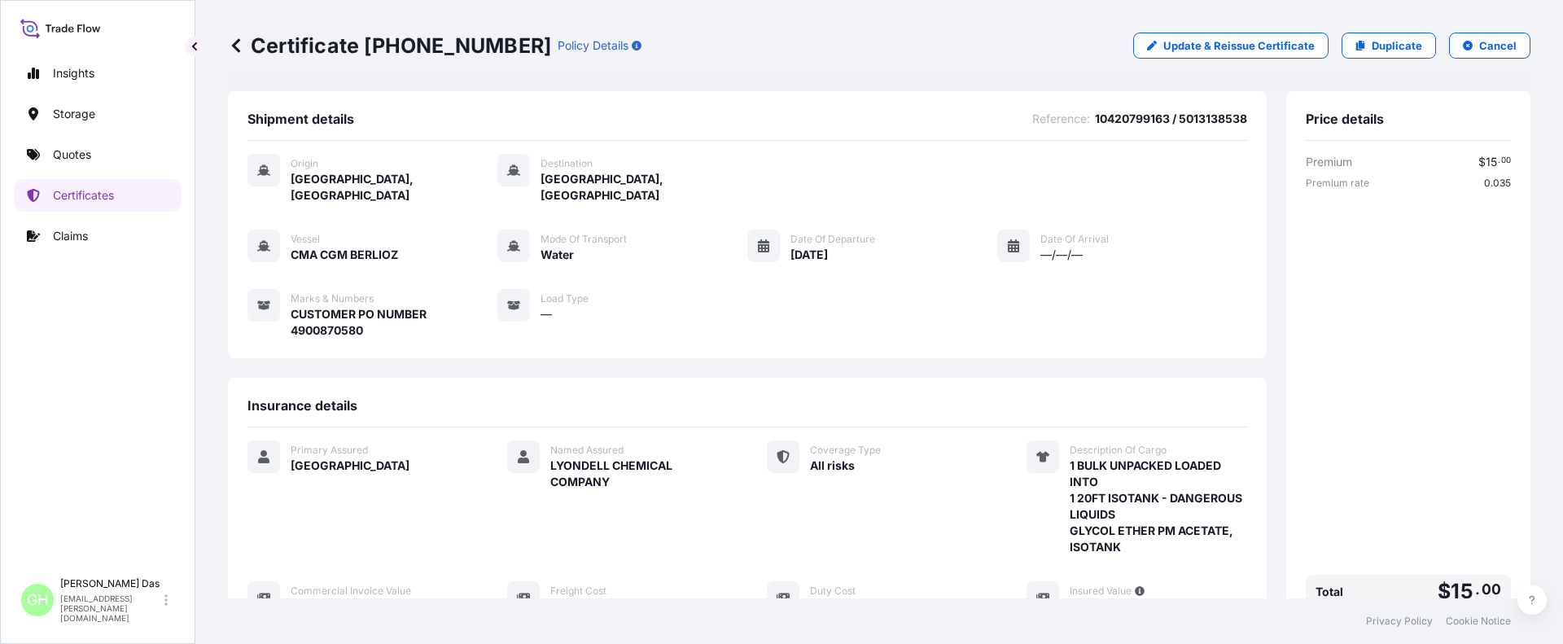
scroll to position [293, 0]
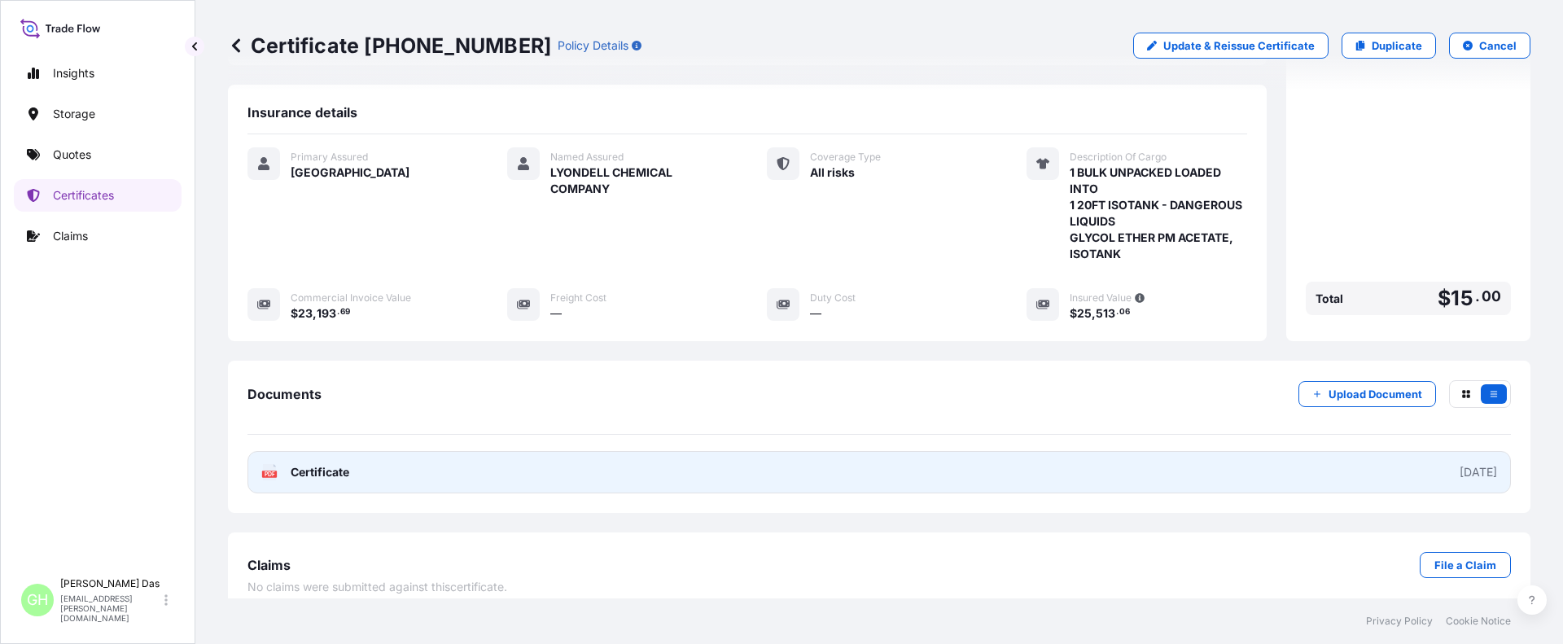
click at [1310, 457] on link "PDF Certificate 2025-10-08" at bounding box center [878, 472] width 1263 height 42
